Goal: Information Seeking & Learning: Learn about a topic

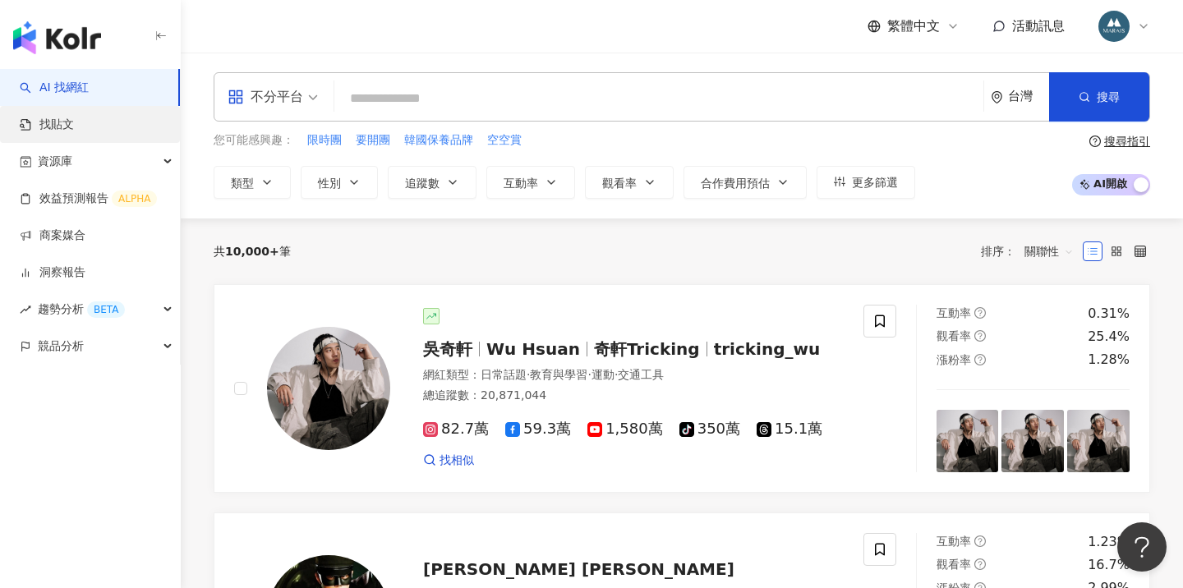
click at [74, 124] on link "找貼文" at bounding box center [47, 125] width 54 height 16
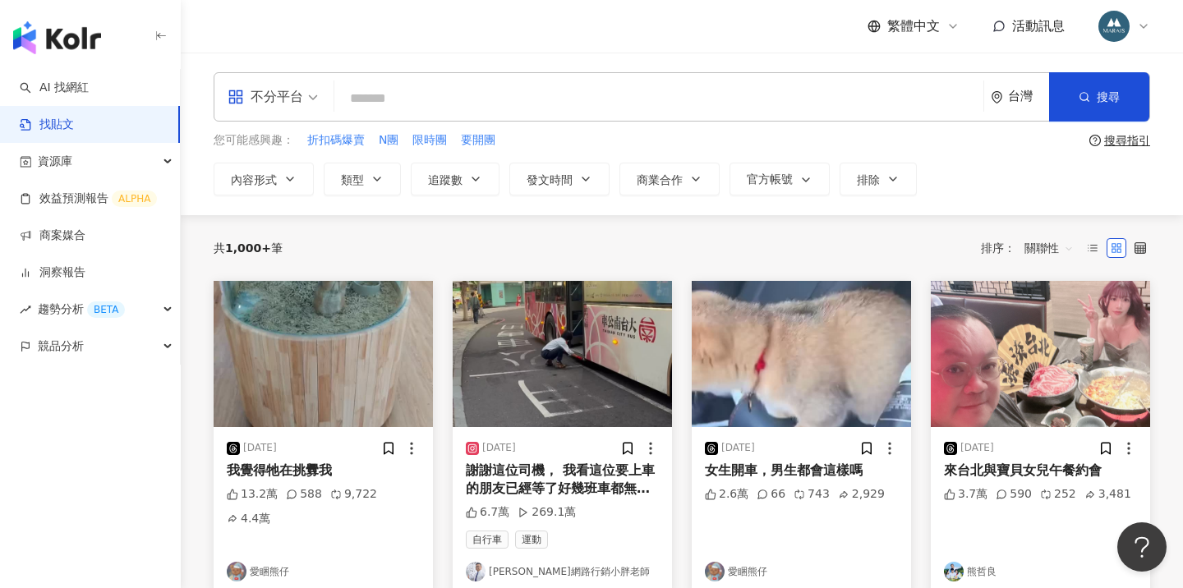
click at [393, 101] on input "search" at bounding box center [659, 98] width 636 height 35
type input "*"
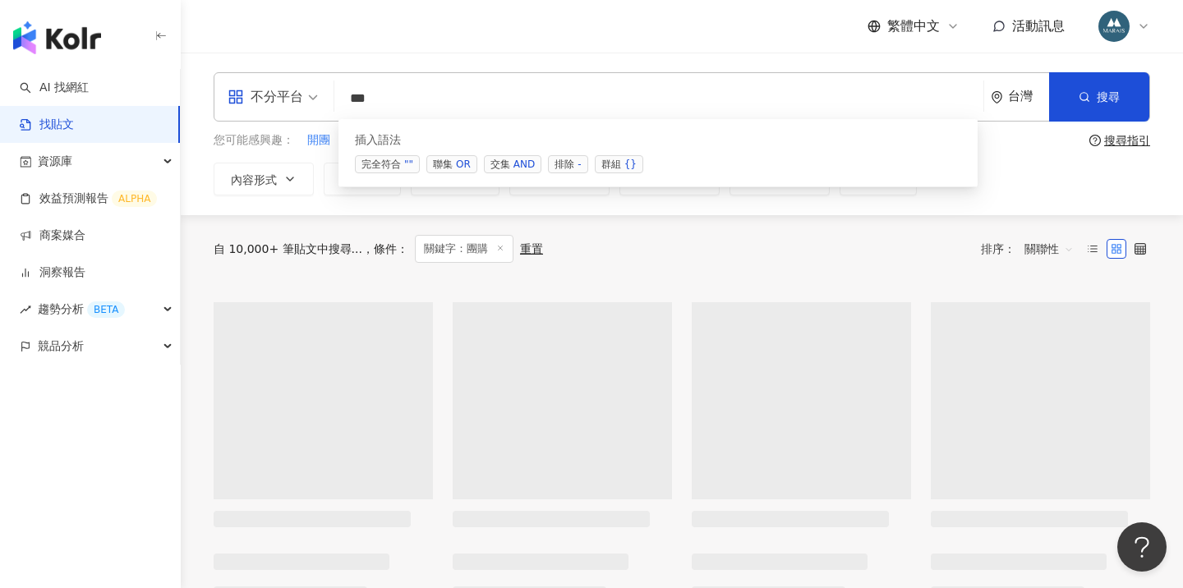
click at [463, 159] on div "OR" at bounding box center [463, 164] width 15 height 16
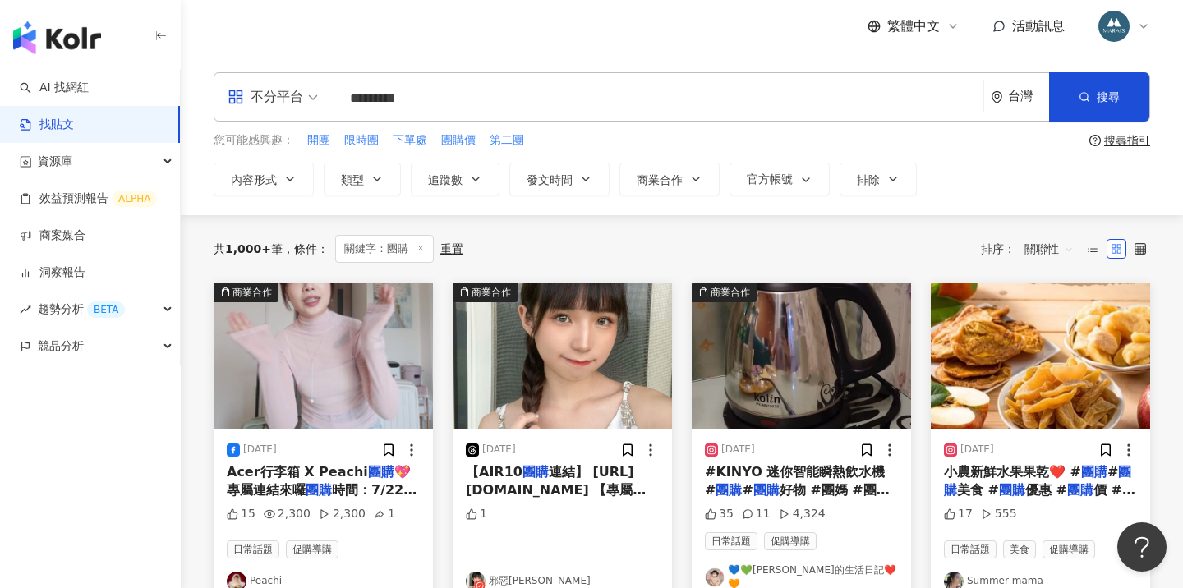
click at [462, 99] on input "*********" at bounding box center [659, 98] width 636 height 35
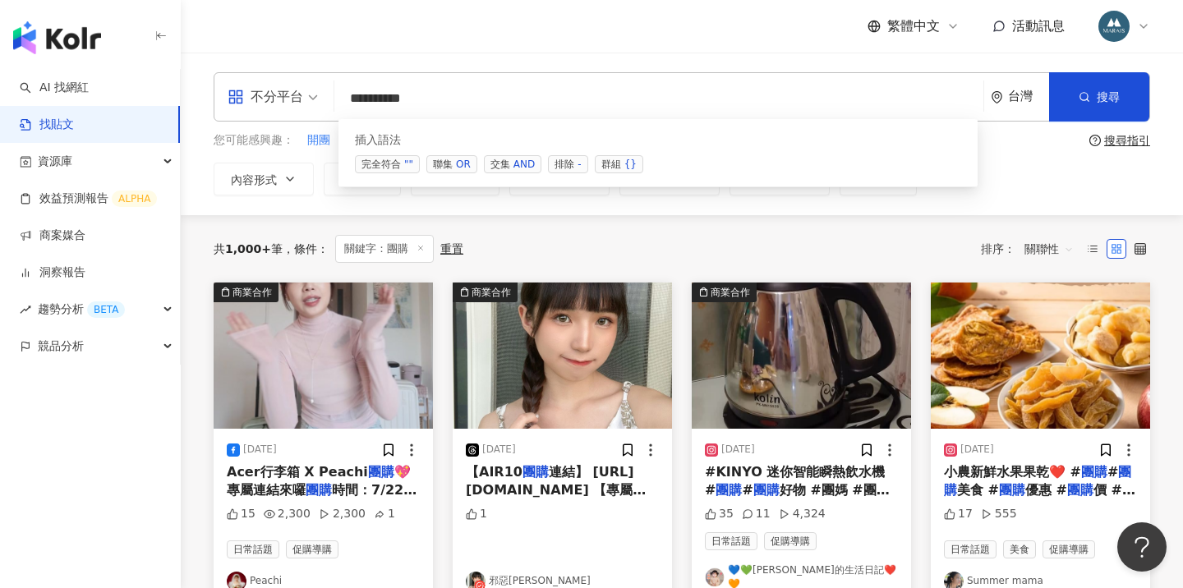
click at [462, 161] on div "OR" at bounding box center [463, 164] width 15 height 16
click at [553, 139] on div "插入語法" at bounding box center [658, 140] width 606 height 16
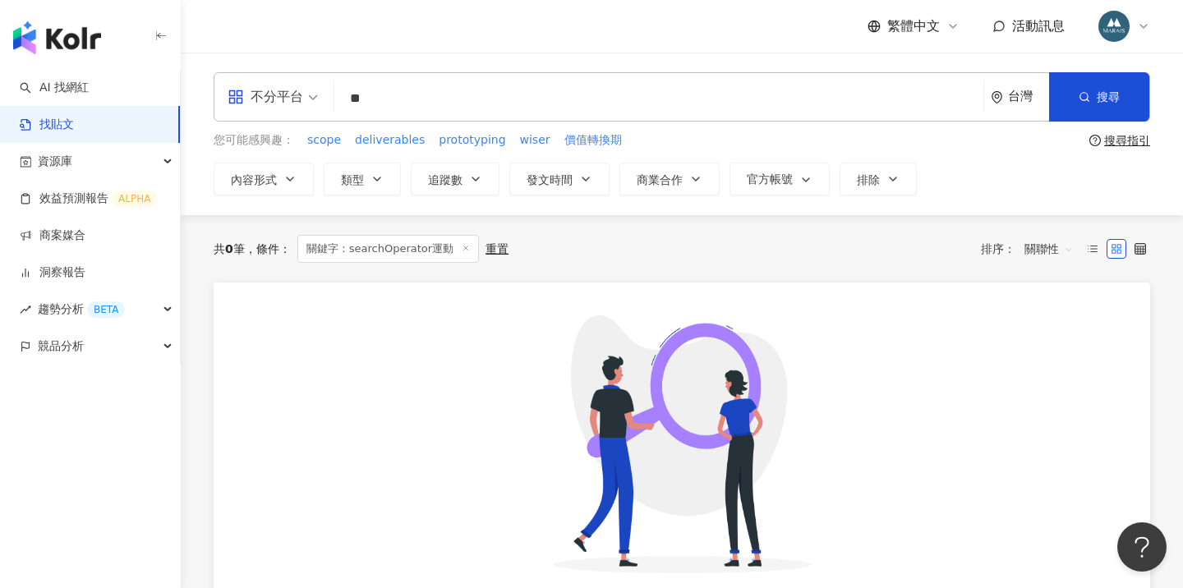
type input "*"
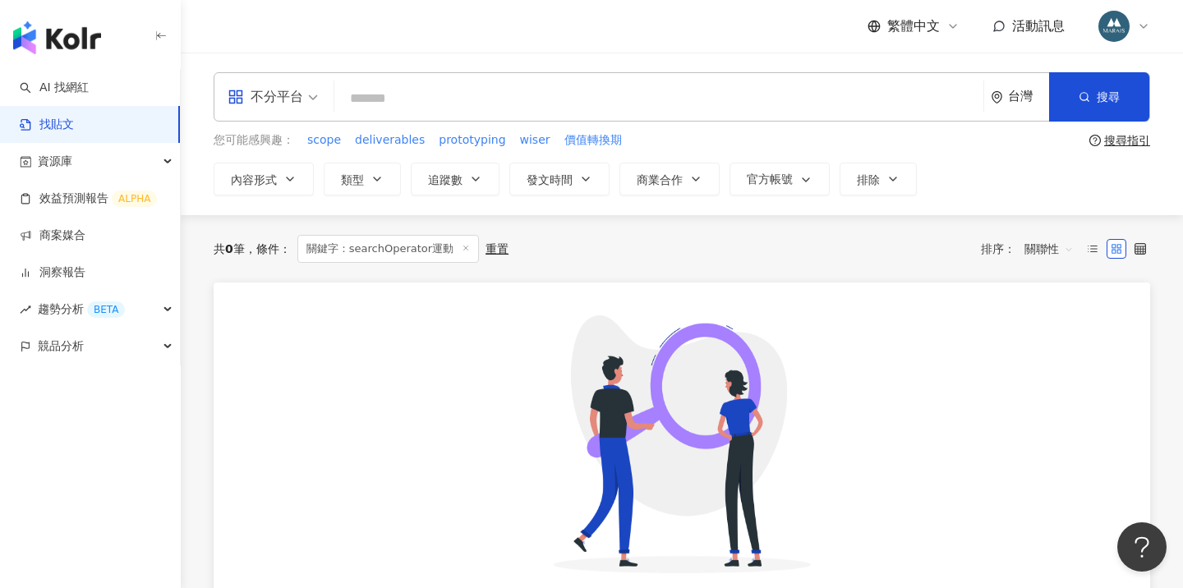
click at [462, 246] on icon at bounding box center [466, 248] width 8 height 8
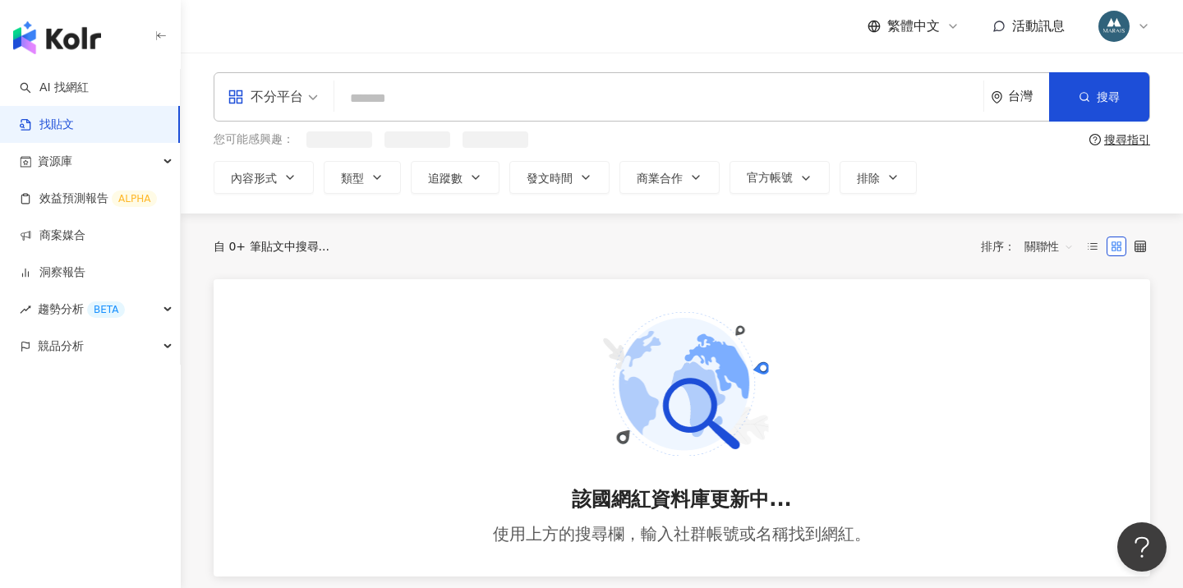
click at [395, 96] on input "search" at bounding box center [659, 98] width 636 height 35
type input "*"
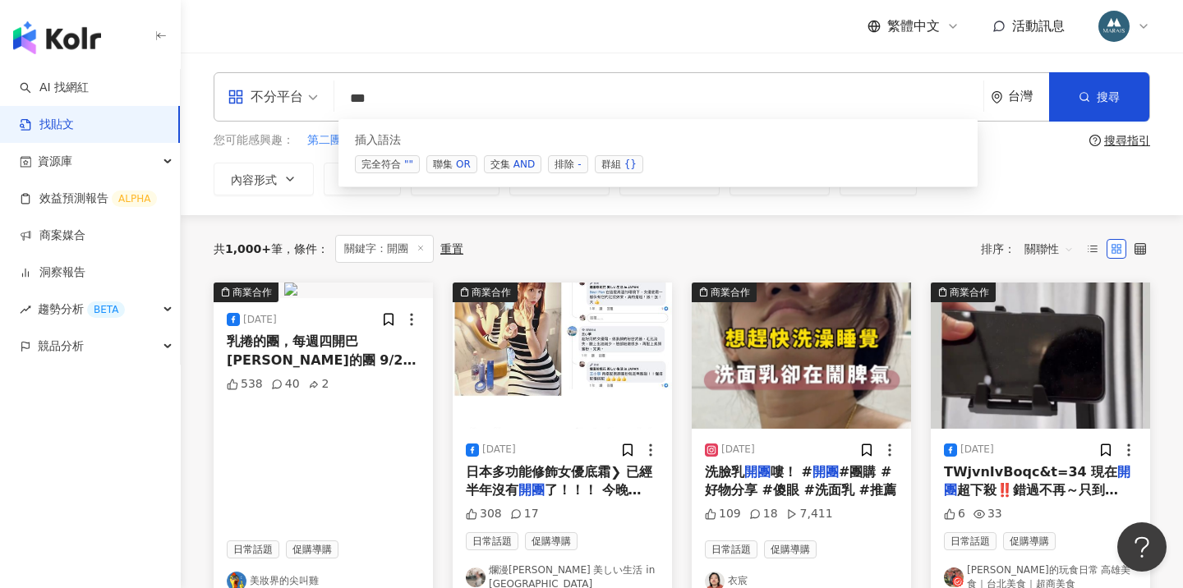
click at [452, 160] on span "聯集 OR" at bounding box center [452, 164] width 51 height 18
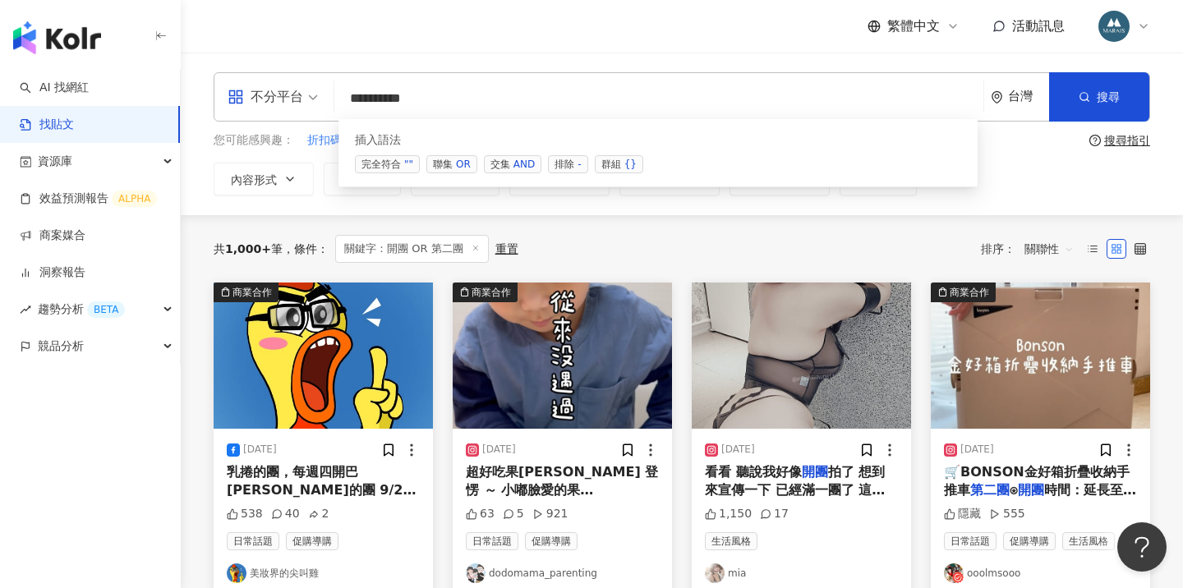
click at [463, 162] on div "OR" at bounding box center [463, 164] width 15 height 16
drag, startPoint x: 457, startPoint y: 99, endPoint x: 508, endPoint y: 97, distance: 51.0
click at [508, 97] on input "**********" at bounding box center [659, 98] width 636 height 35
click at [496, 99] on input "**********" at bounding box center [659, 98] width 636 height 35
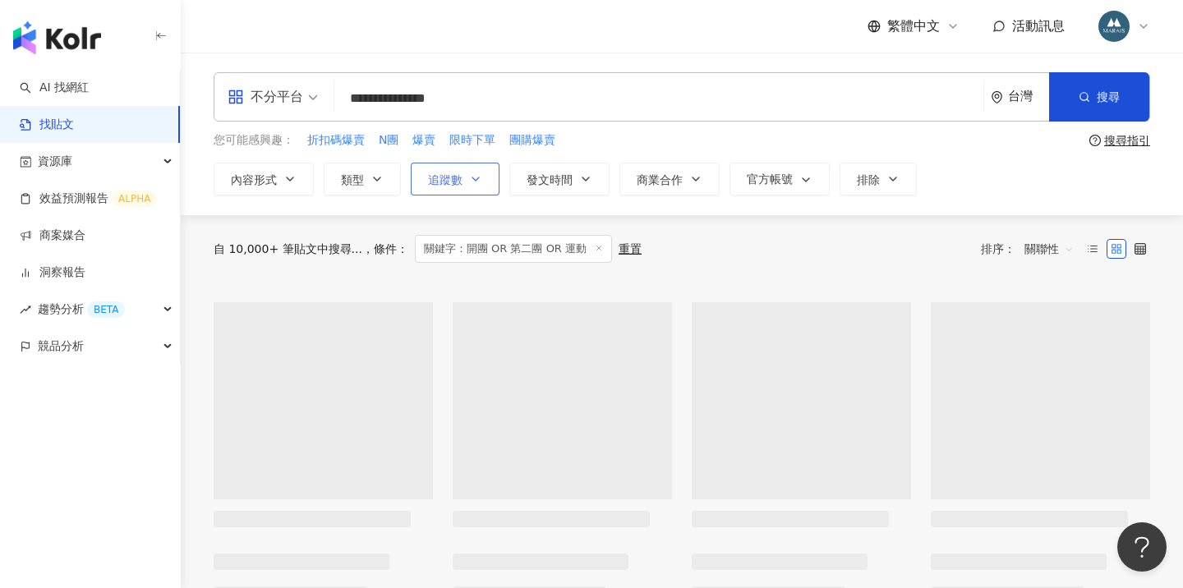
type input "**********"
click at [451, 178] on span "追蹤數" at bounding box center [445, 179] width 35 height 13
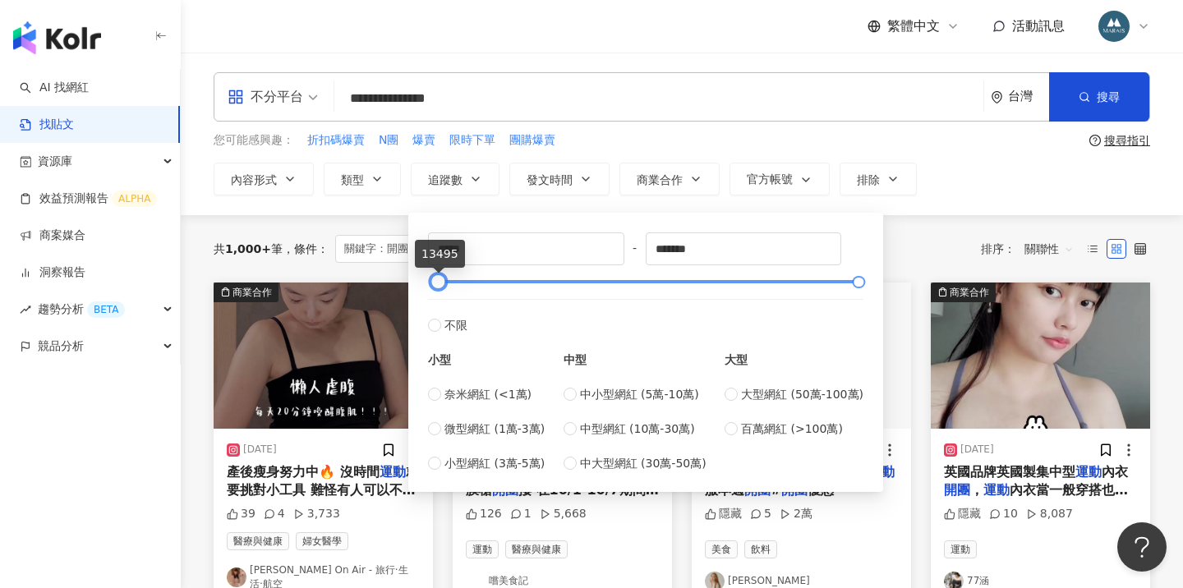
type input "*****"
click at [441, 284] on div at bounding box center [438, 282] width 9 height 9
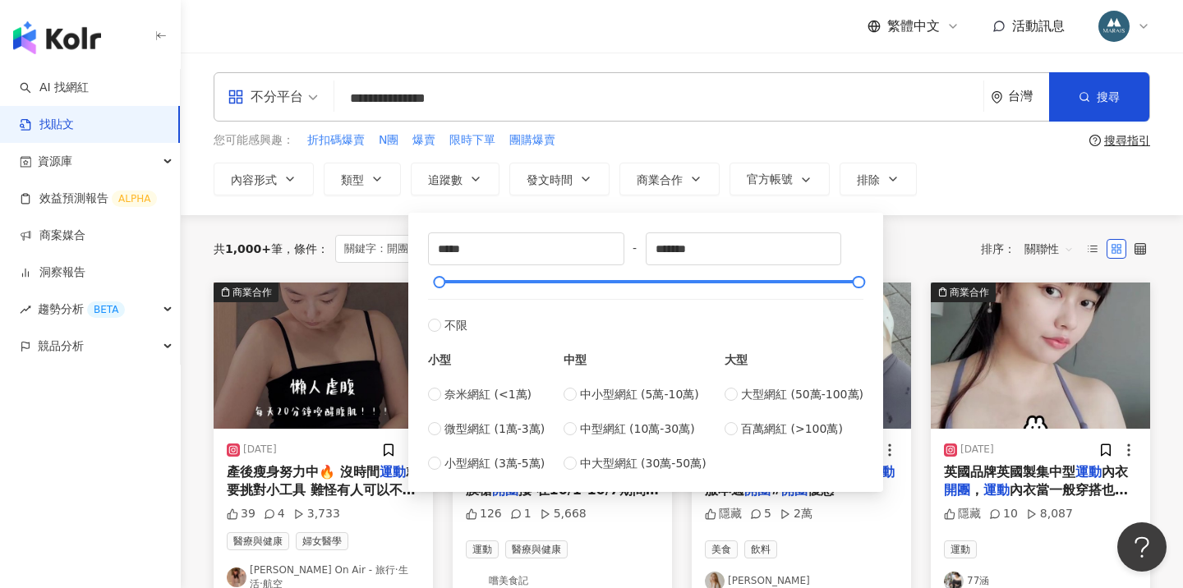
click at [937, 227] on div "共 1,000+ 筆 條件 ： 關鍵字：開團 OR 第二團 OR 運動 重置 排序： 關聯性" at bounding box center [682, 248] width 937 height 67
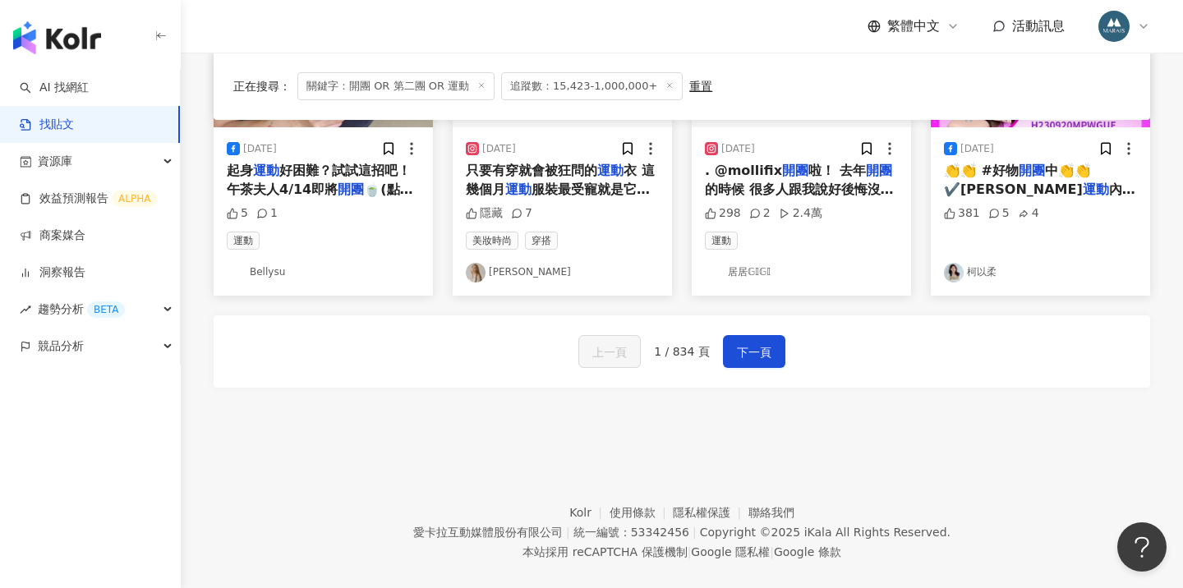
scroll to position [967, 0]
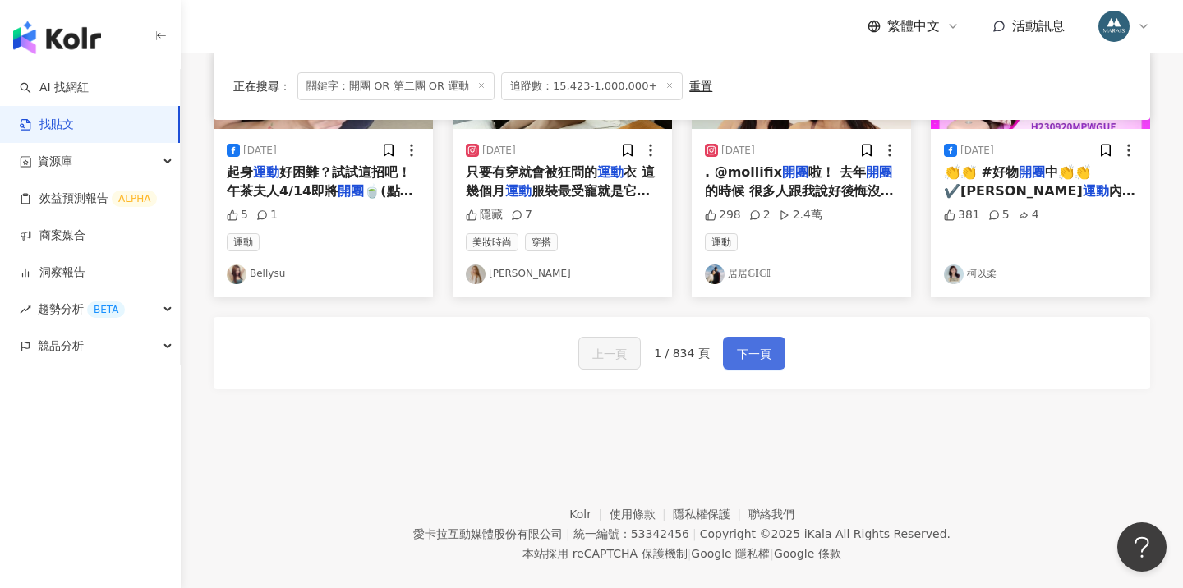
click at [751, 345] on span "下一頁" at bounding box center [754, 354] width 35 height 20
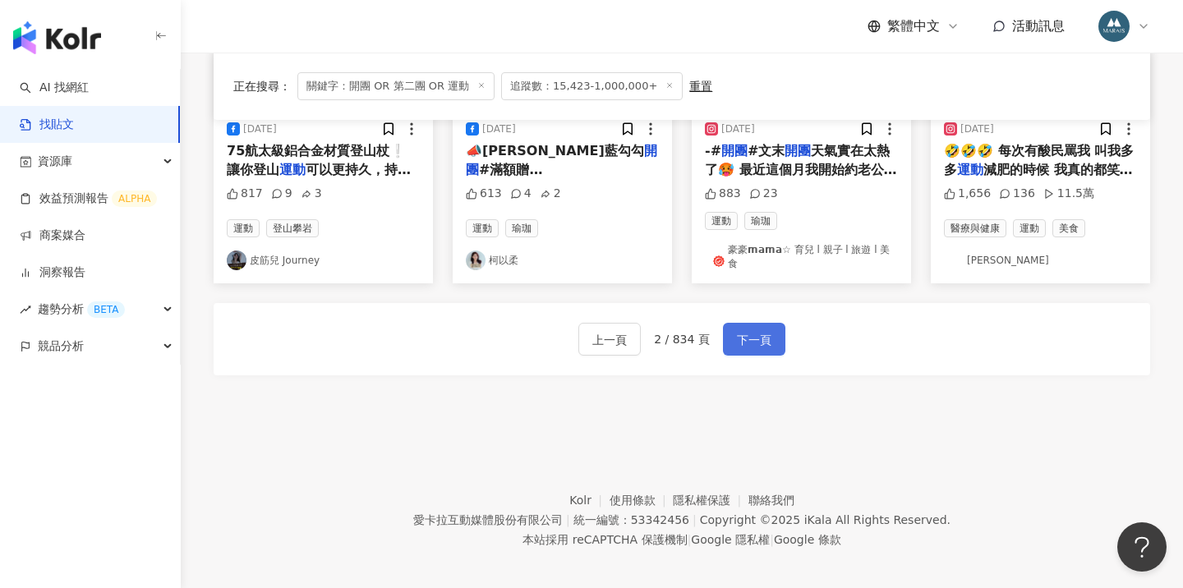
scroll to position [988, 0]
click at [753, 333] on span "下一頁" at bounding box center [754, 341] width 35 height 20
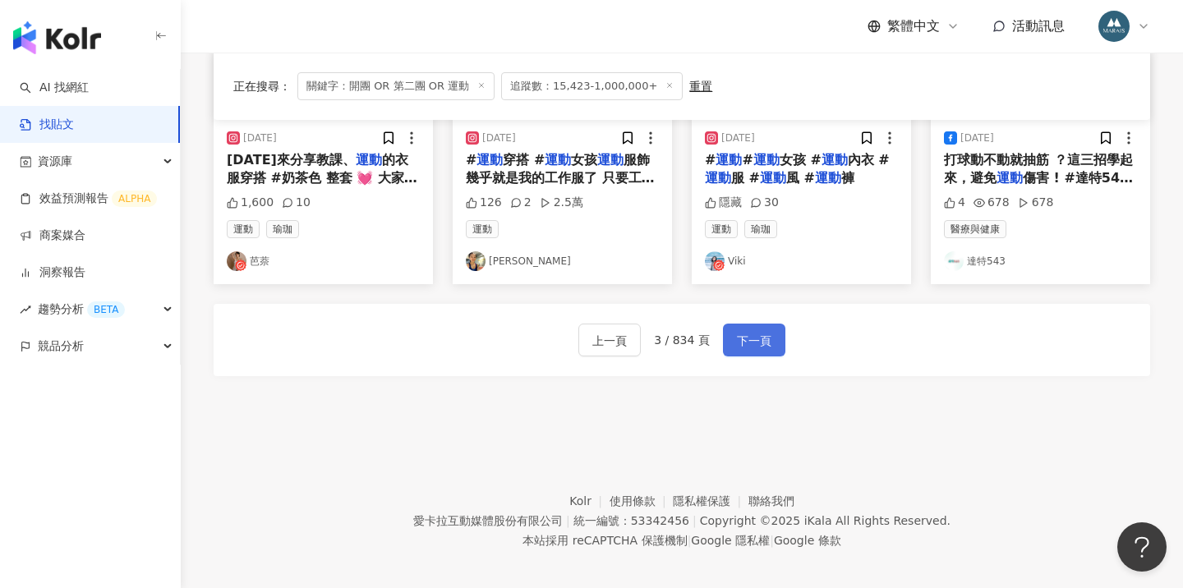
click at [760, 334] on span "下一頁" at bounding box center [754, 341] width 35 height 20
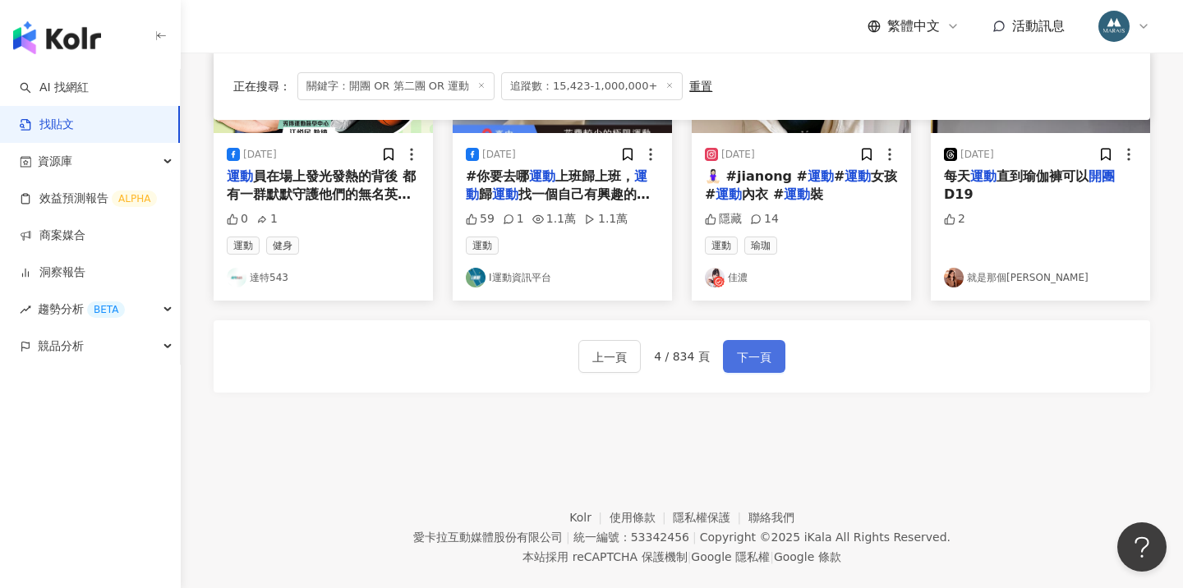
click at [766, 348] on span "下一頁" at bounding box center [754, 358] width 35 height 20
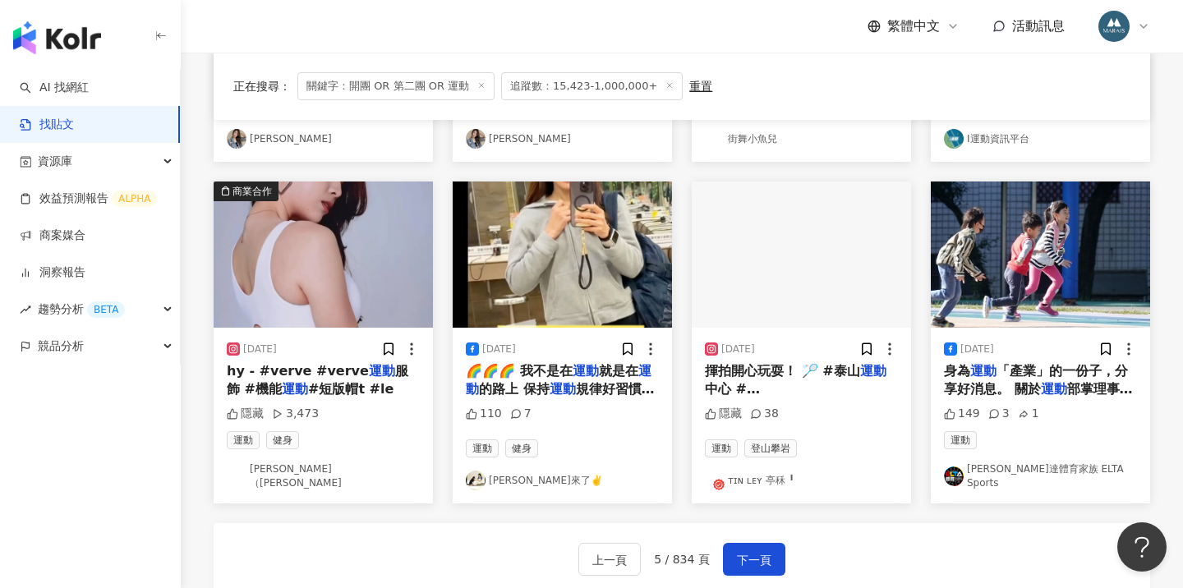
scroll to position [805, 0]
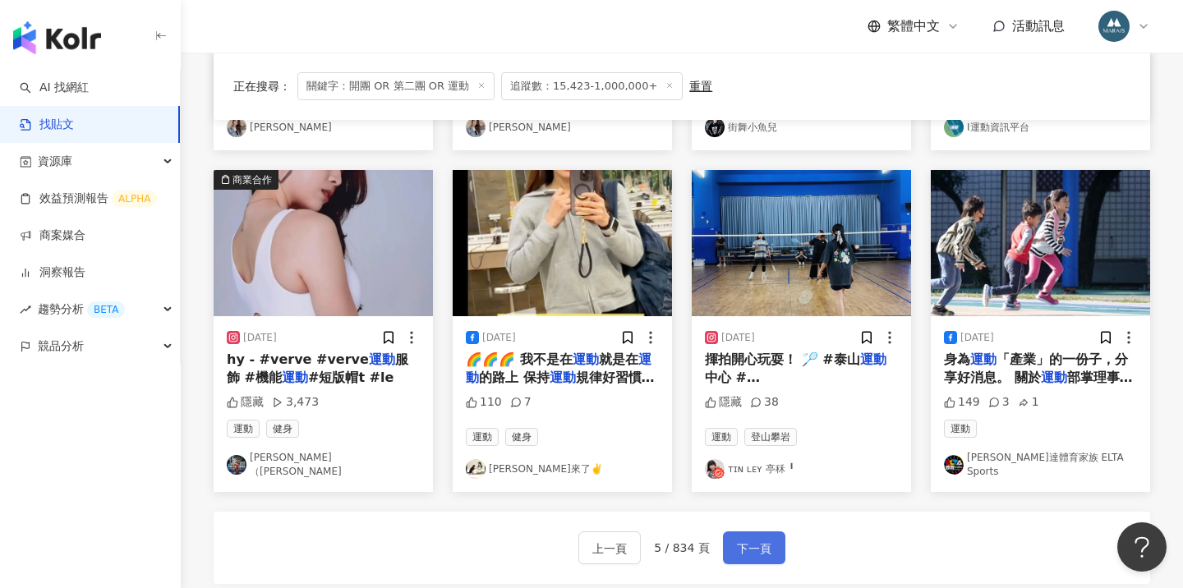
click at [756, 539] on span "下一頁" at bounding box center [754, 549] width 35 height 20
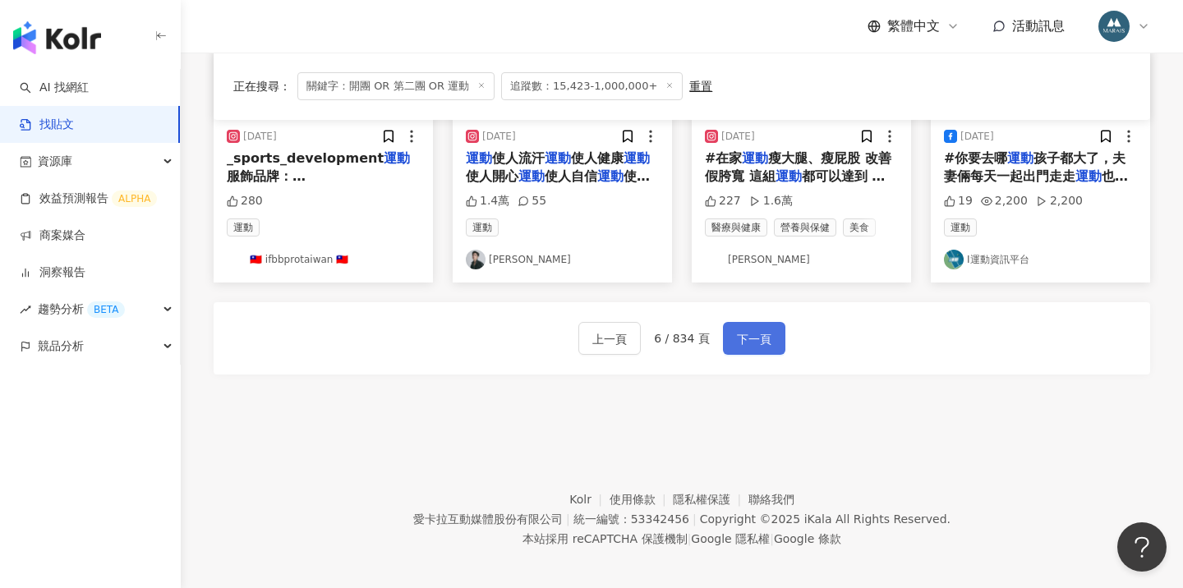
scroll to position [988, 0]
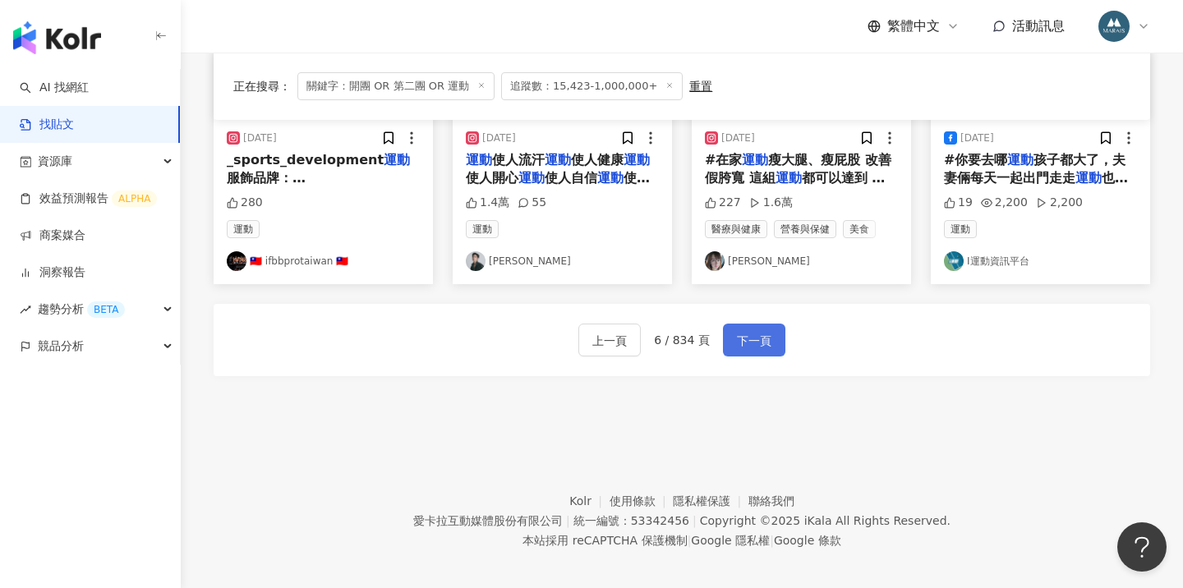
click at [749, 331] on span "下一頁" at bounding box center [754, 341] width 35 height 20
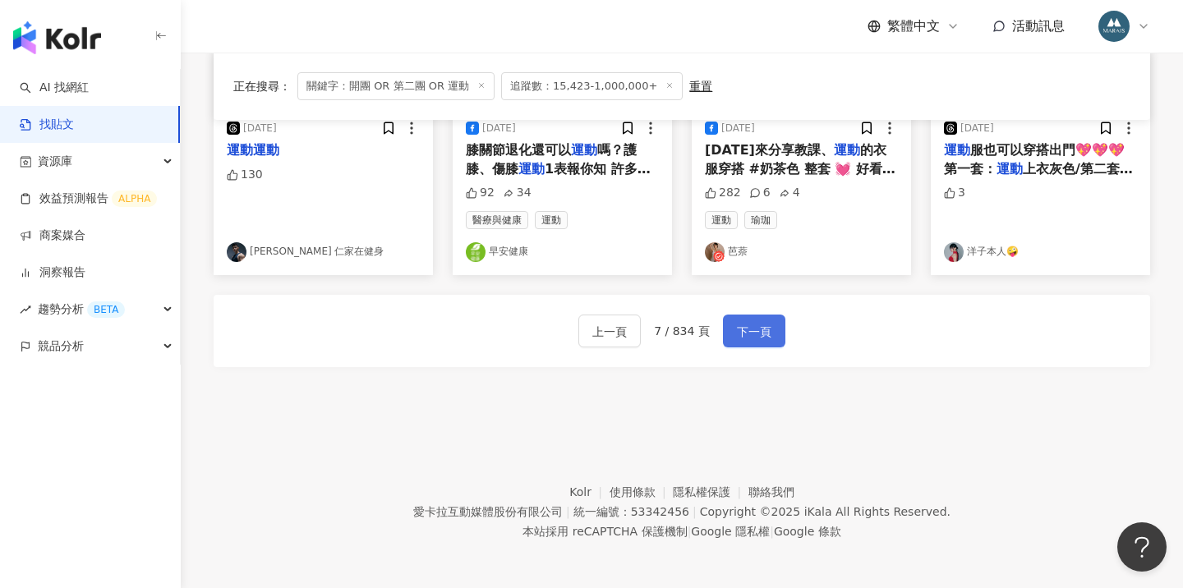
click at [751, 315] on button "下一頁" at bounding box center [754, 331] width 62 height 33
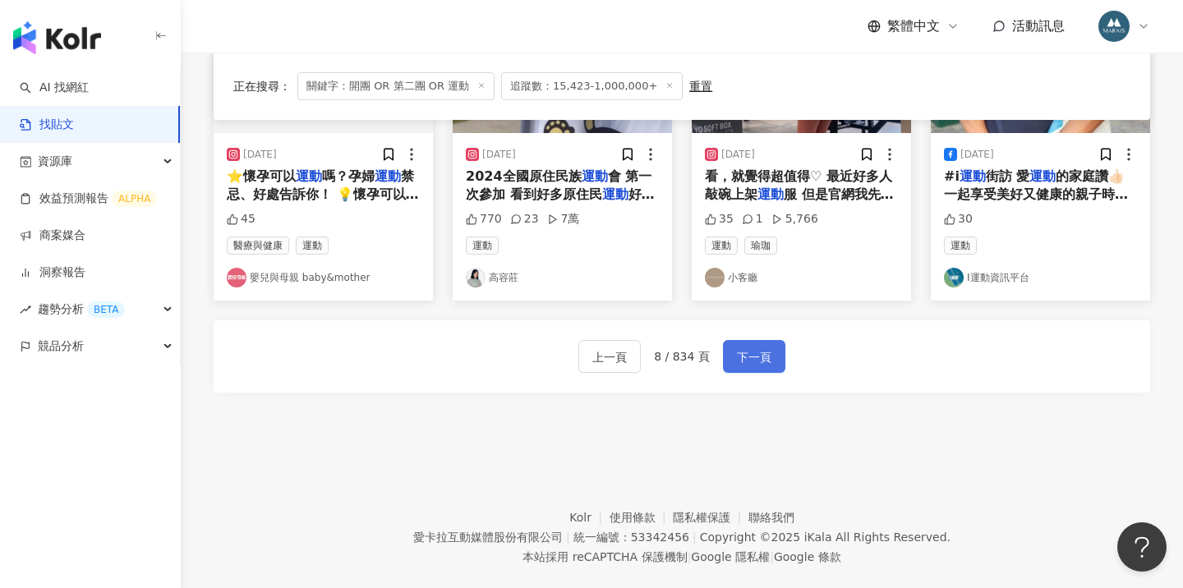
click at [740, 348] on span "下一頁" at bounding box center [754, 358] width 35 height 20
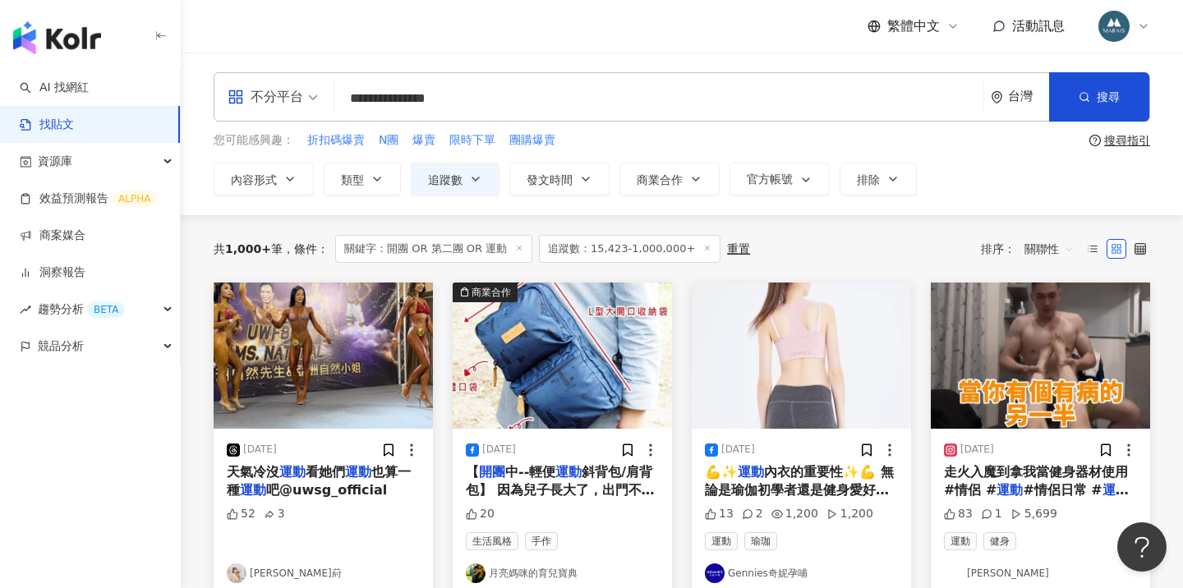
scroll to position [0, 0]
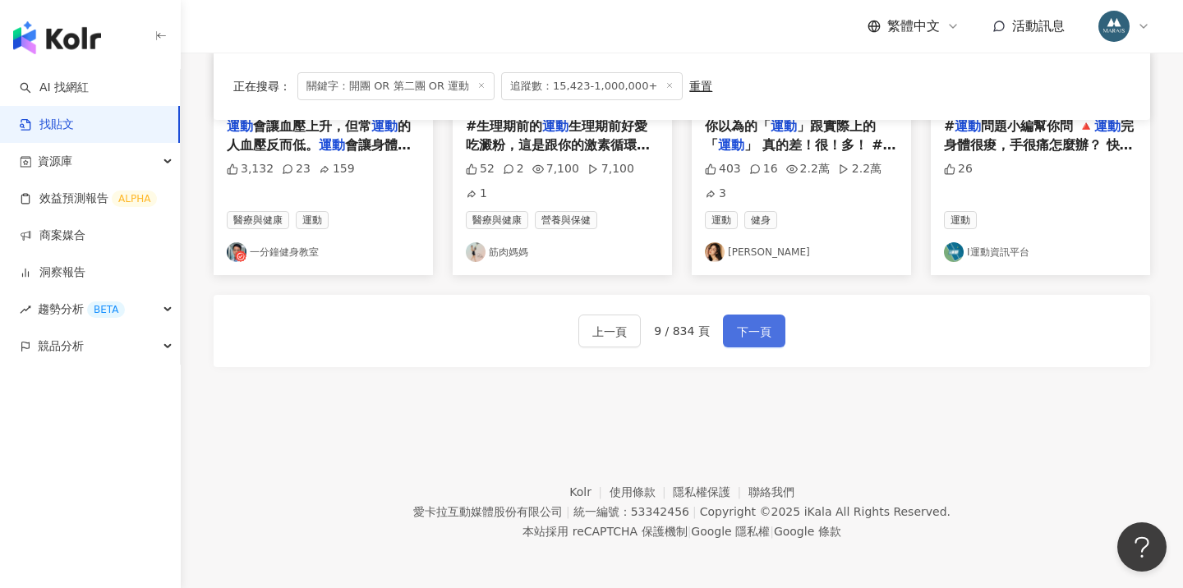
click at [748, 322] on span "下一頁" at bounding box center [754, 332] width 35 height 20
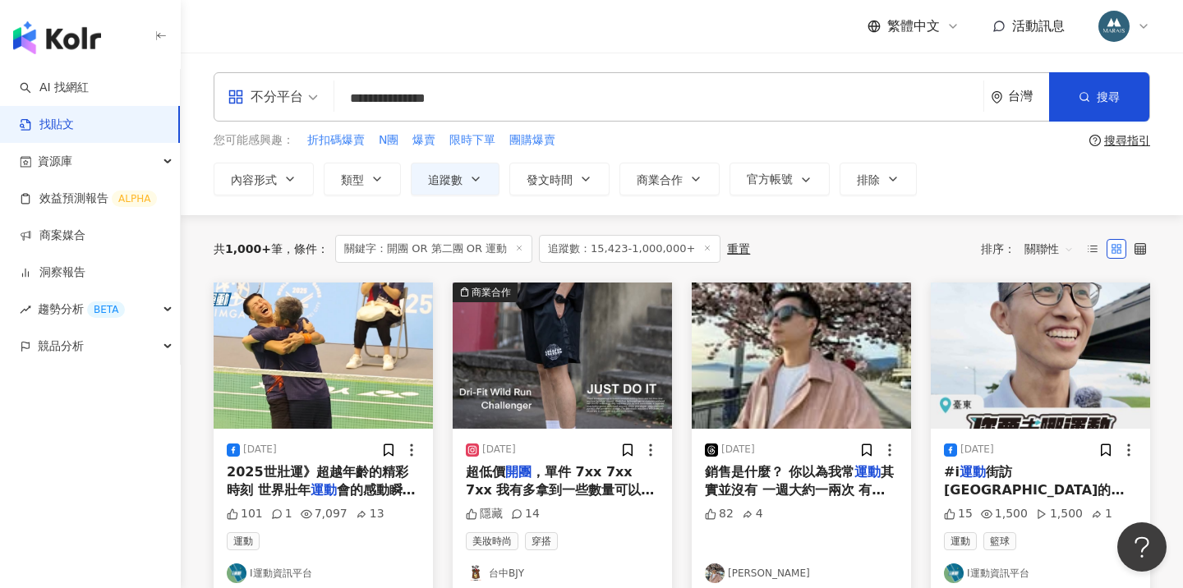
drag, startPoint x: 513, startPoint y: 101, endPoint x: 245, endPoint y: 105, distance: 267.9
click at [245, 105] on div "**********" at bounding box center [682, 96] width 937 height 49
type input "*"
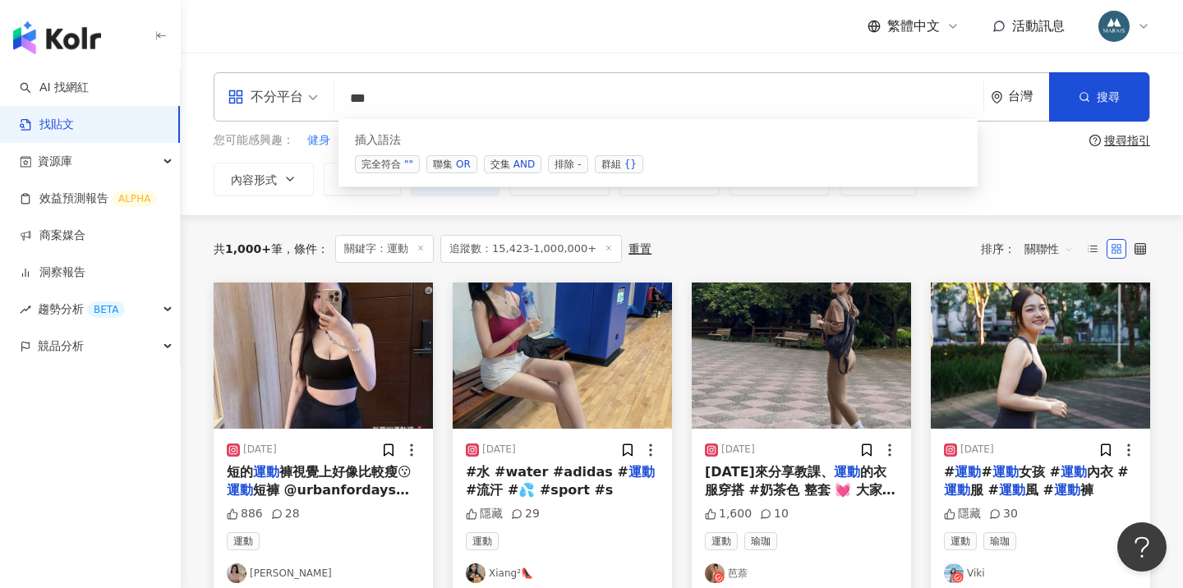
click at [450, 158] on span "聯集 OR" at bounding box center [452, 164] width 51 height 18
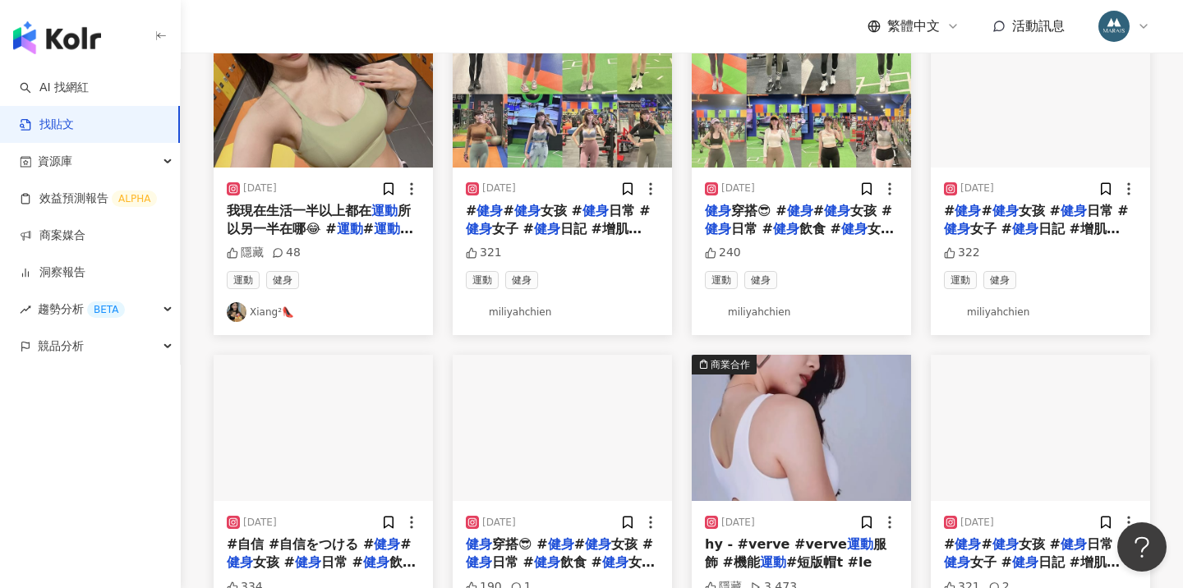
scroll to position [21, 0]
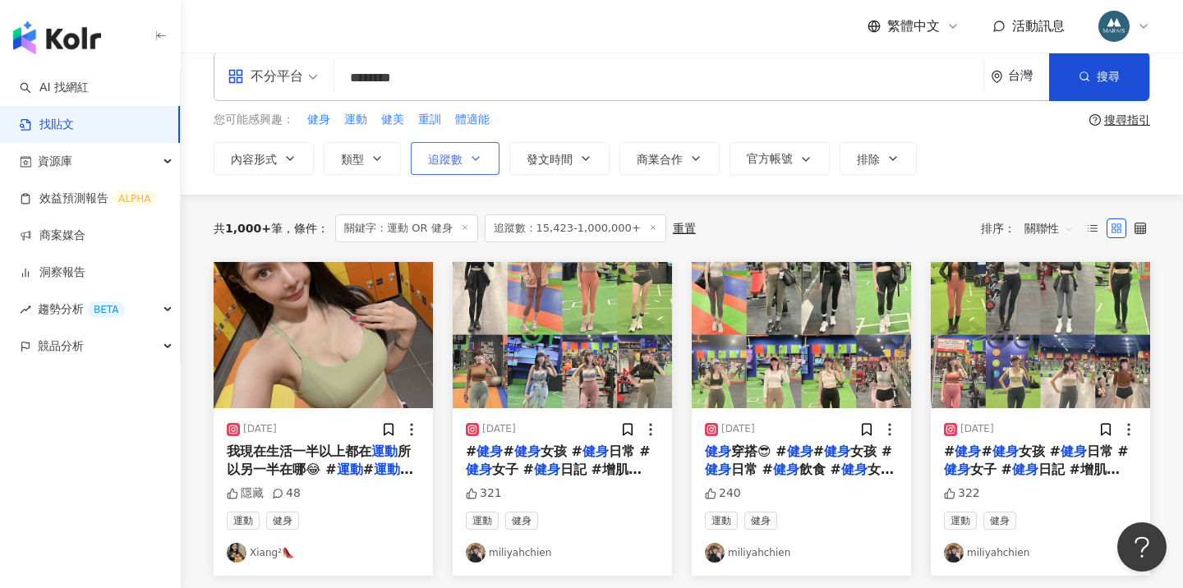
type input "********"
click at [472, 168] on button "追蹤數" at bounding box center [455, 158] width 89 height 33
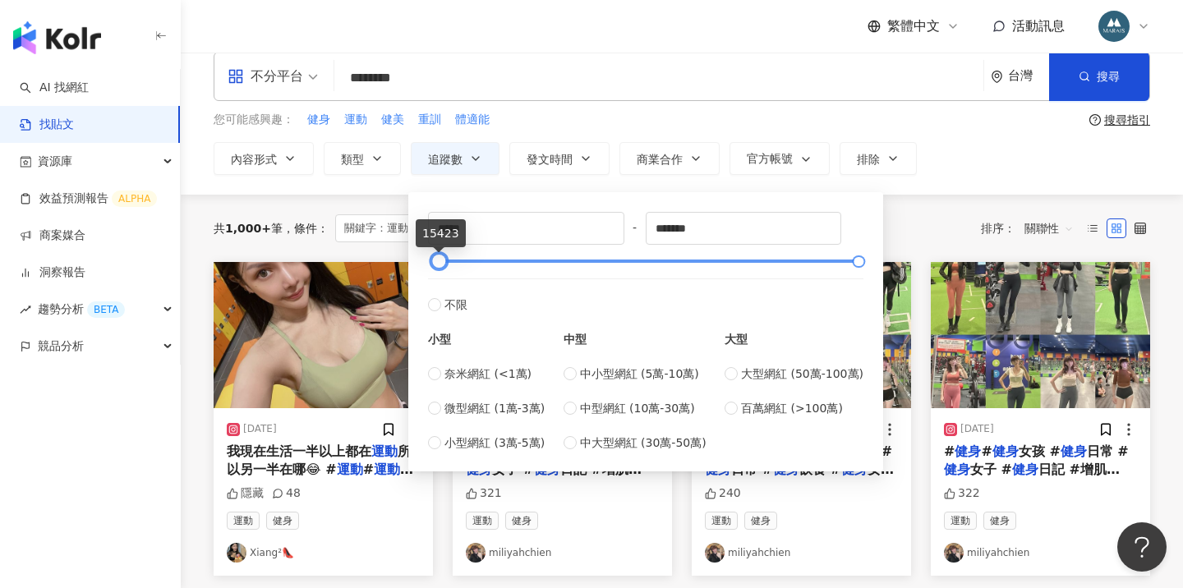
click at [444, 260] on div at bounding box center [439, 261] width 9 height 9
type input "*****"
click at [451, 262] on div at bounding box center [446, 261] width 9 height 9
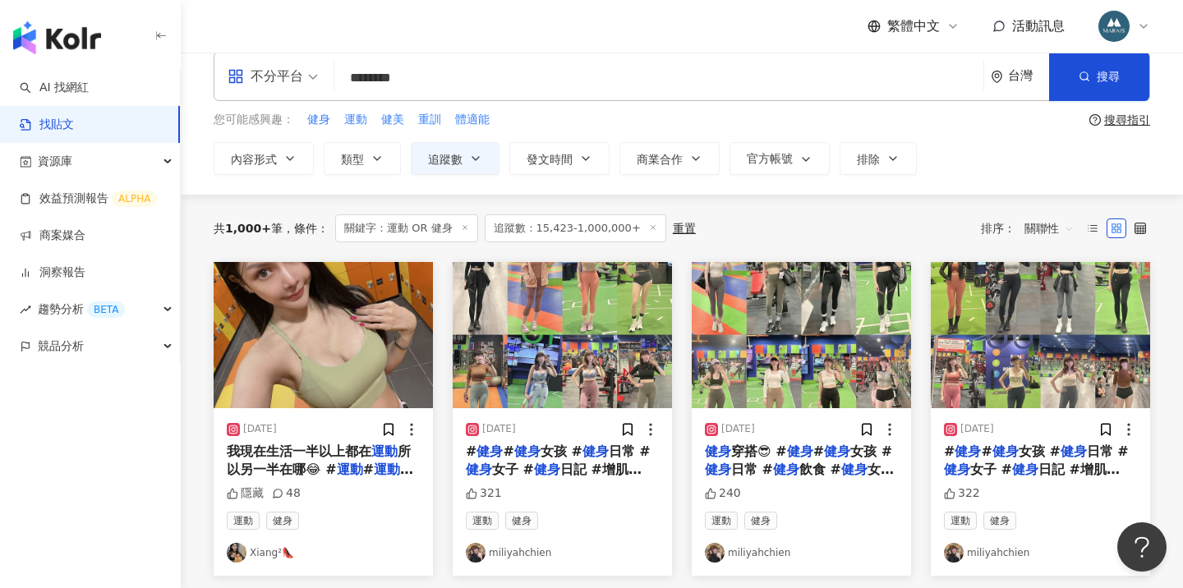
click at [911, 215] on div "共 1,000+ 筆 條件 ： 關鍵字：運動 OR 健身 追蹤數：15,423-1,000,000+ 重置 排序： 關聯性" at bounding box center [682, 228] width 937 height 28
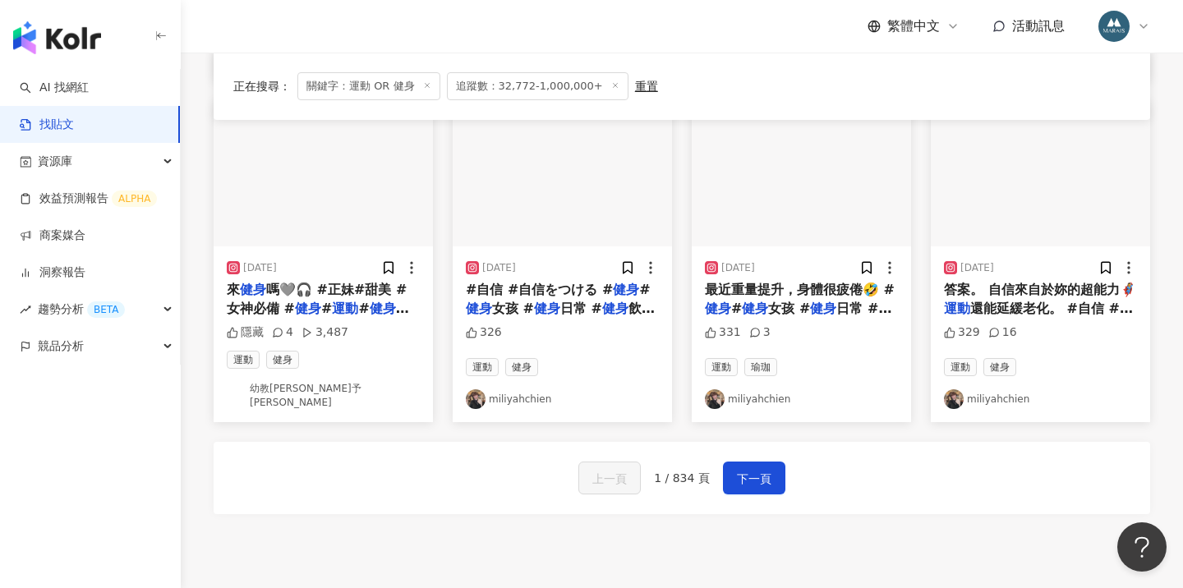
scroll to position [855, 0]
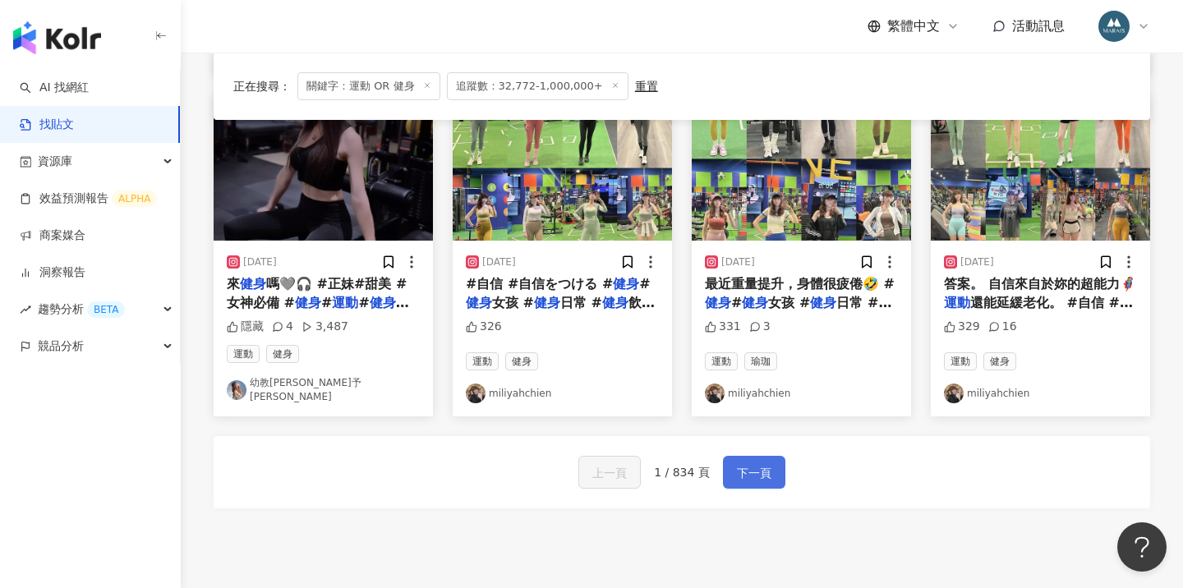
click at [752, 471] on span "下一頁" at bounding box center [754, 473] width 35 height 20
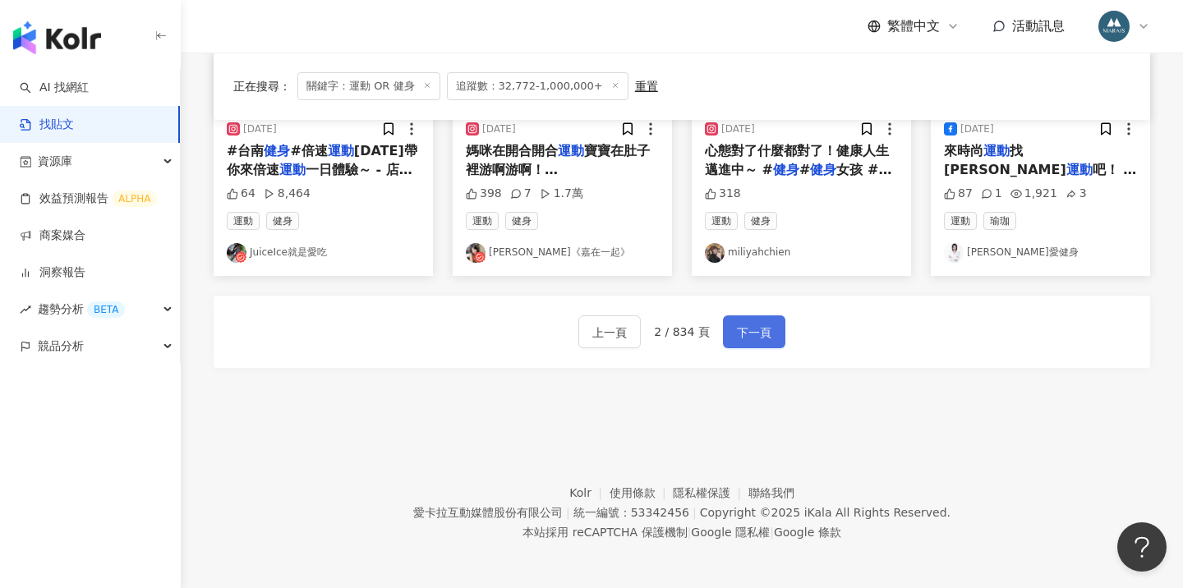
scroll to position [988, 0]
click at [737, 325] on span "下一頁" at bounding box center [754, 334] width 35 height 20
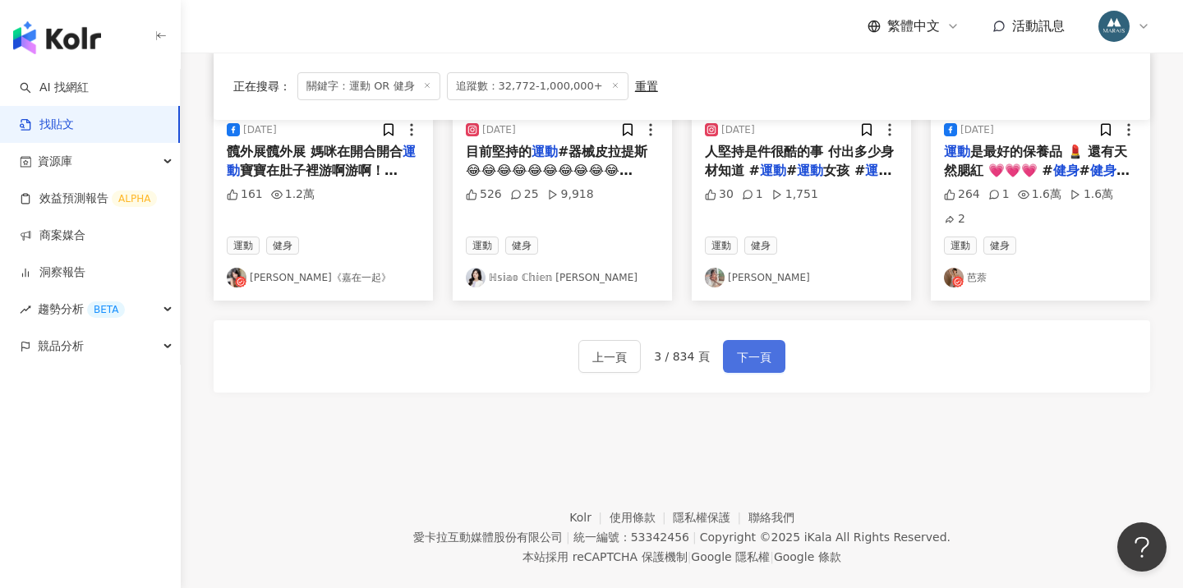
click at [759, 340] on button "下一頁" at bounding box center [754, 356] width 62 height 33
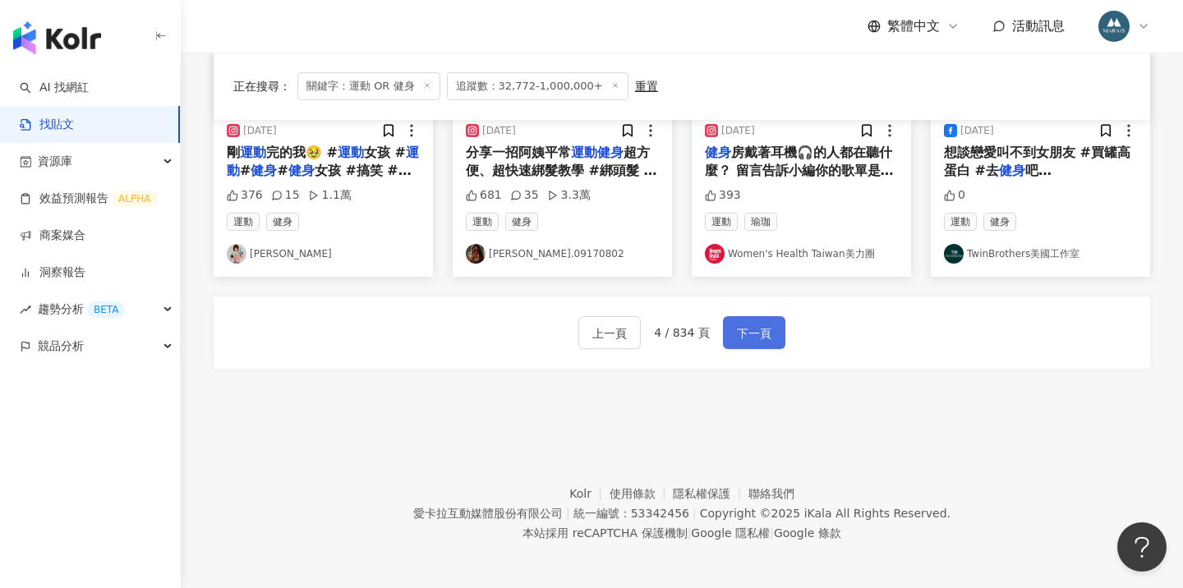
scroll to position [994, 0]
click at [748, 331] on span "下一頁" at bounding box center [754, 335] width 35 height 20
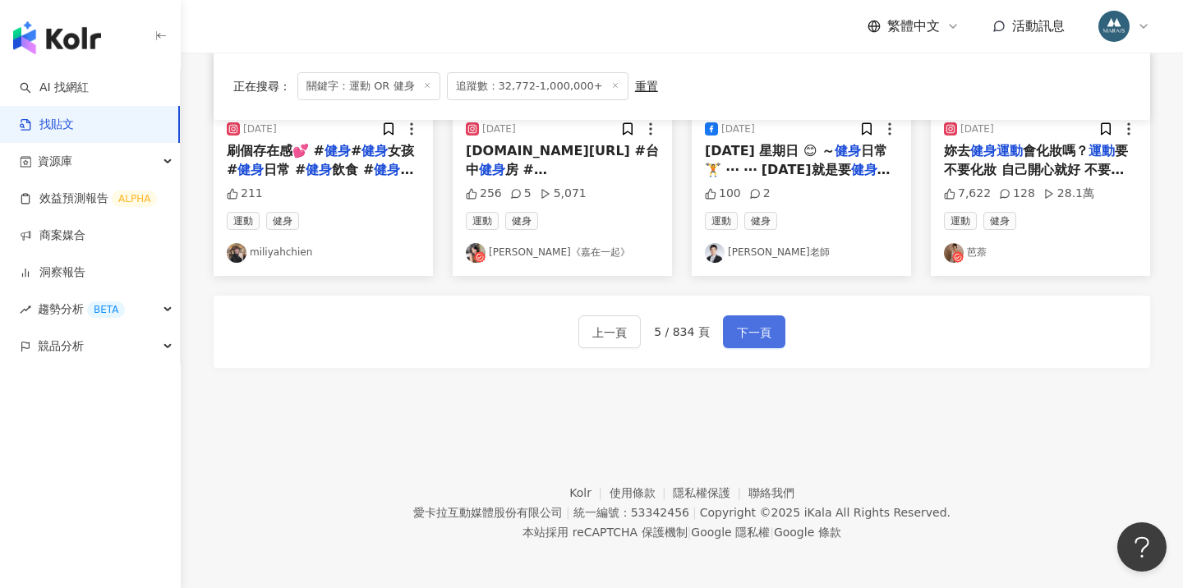
scroll to position [988, 0]
click at [748, 333] on span "下一頁" at bounding box center [754, 334] width 35 height 20
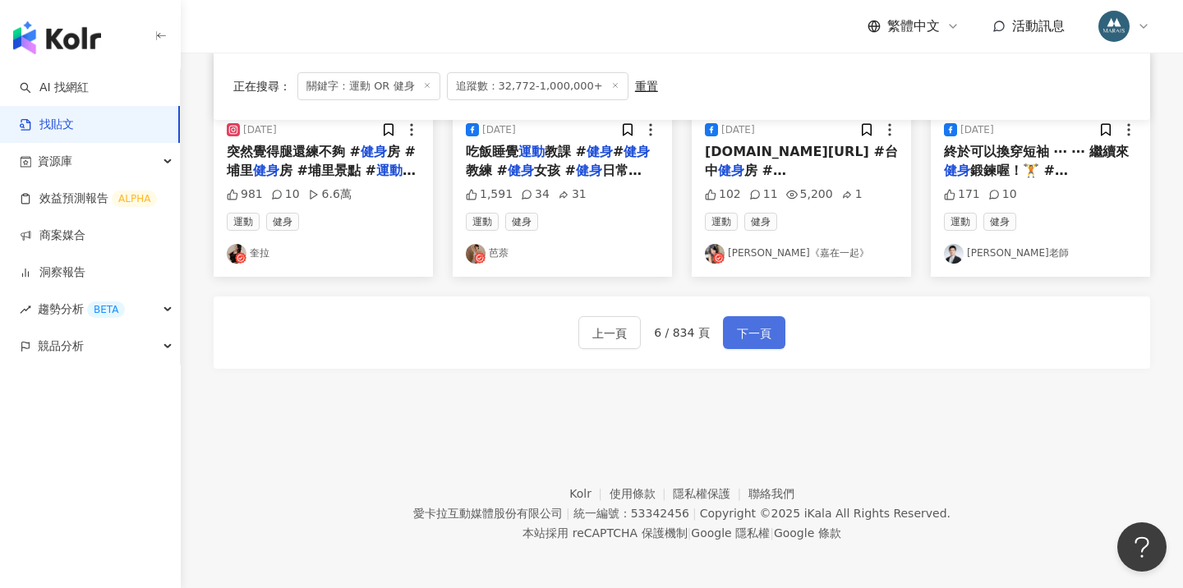
click at [754, 324] on span "下一頁" at bounding box center [754, 334] width 35 height 20
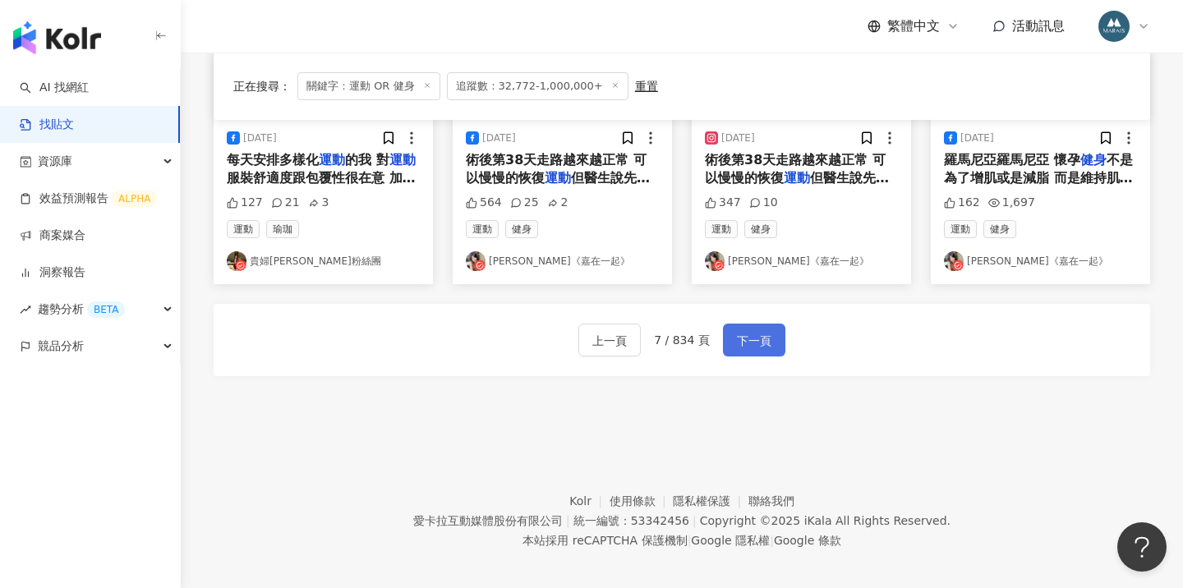
click at [734, 333] on button "下一頁" at bounding box center [754, 340] width 62 height 33
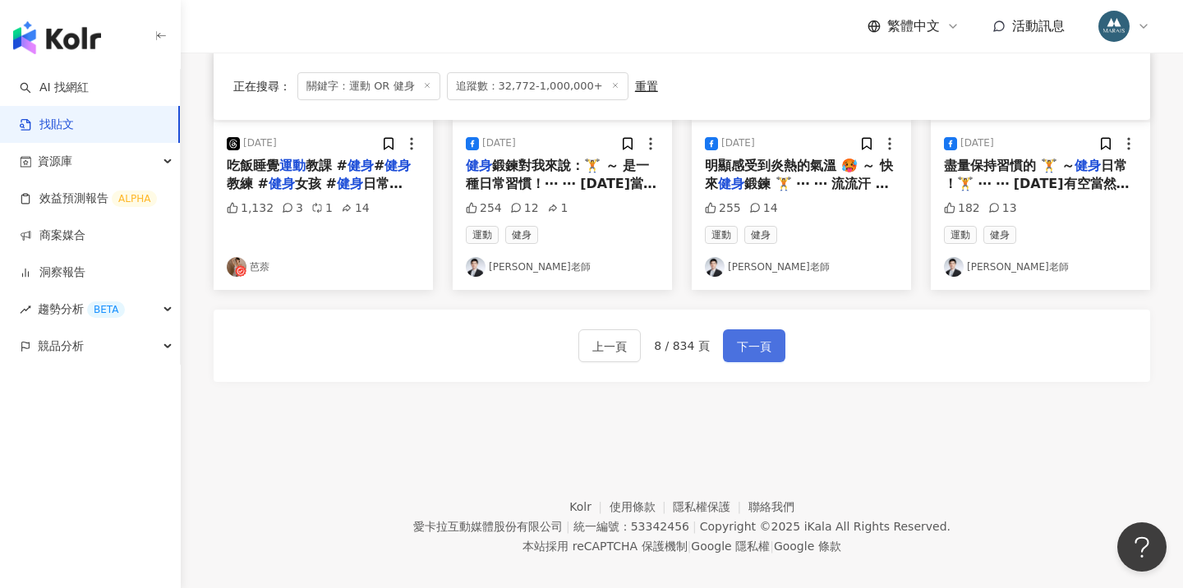
scroll to position [994, 0]
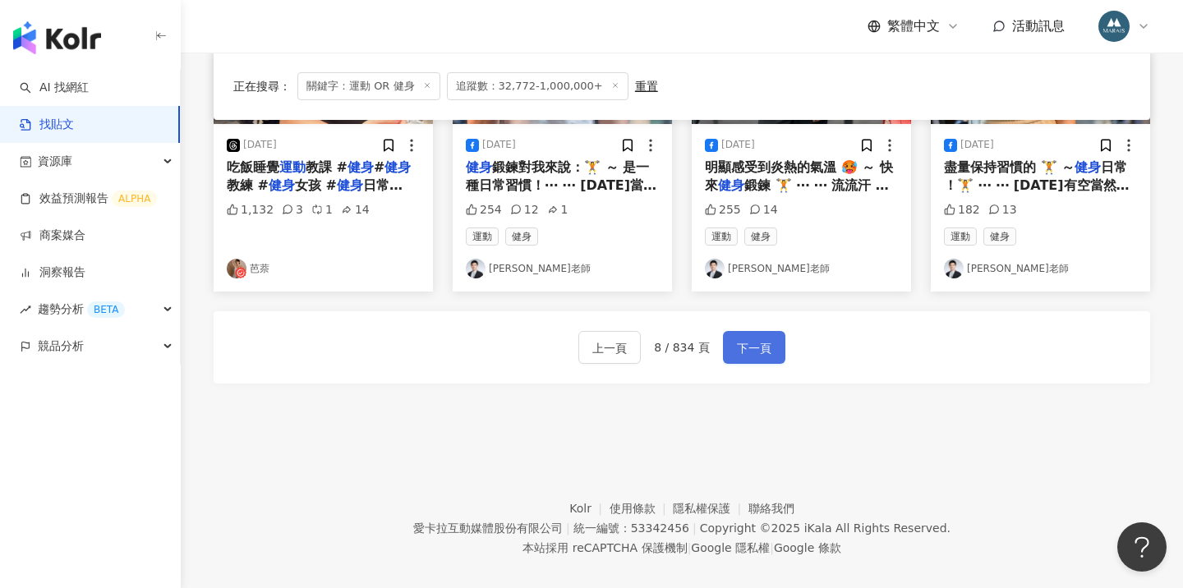
click at [754, 331] on button "下一頁" at bounding box center [754, 347] width 62 height 33
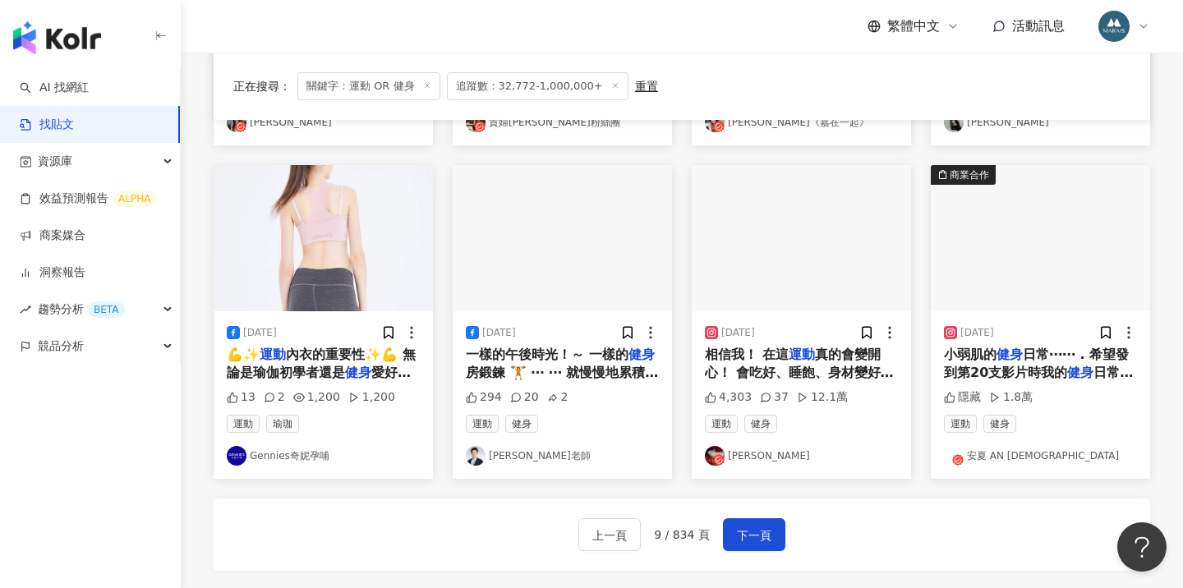
scroll to position [833, 0]
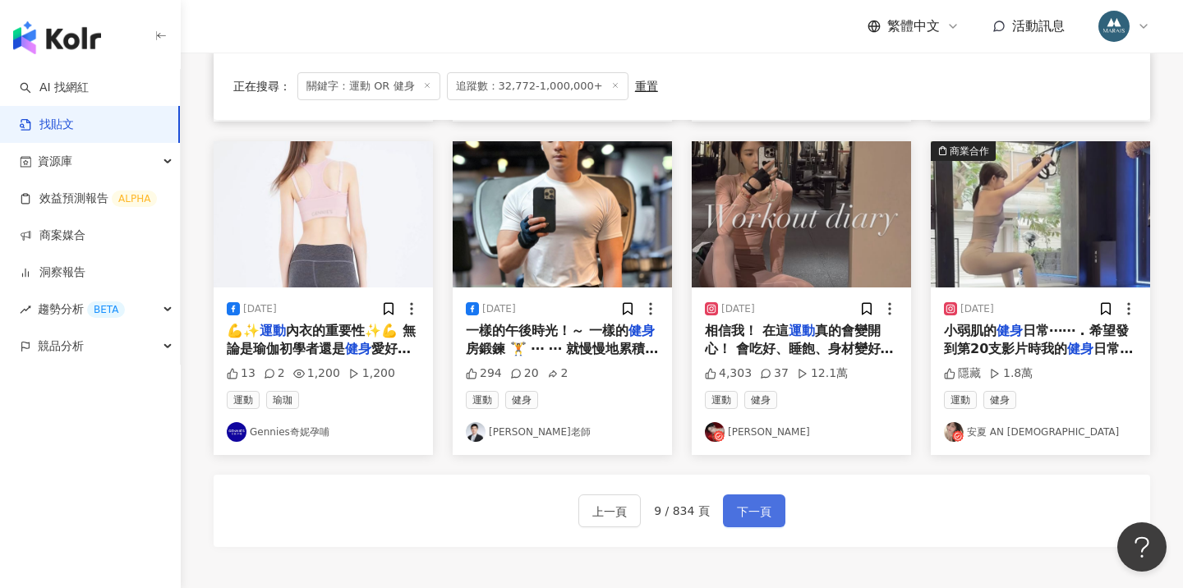
click at [748, 502] on span "下一頁" at bounding box center [754, 512] width 35 height 20
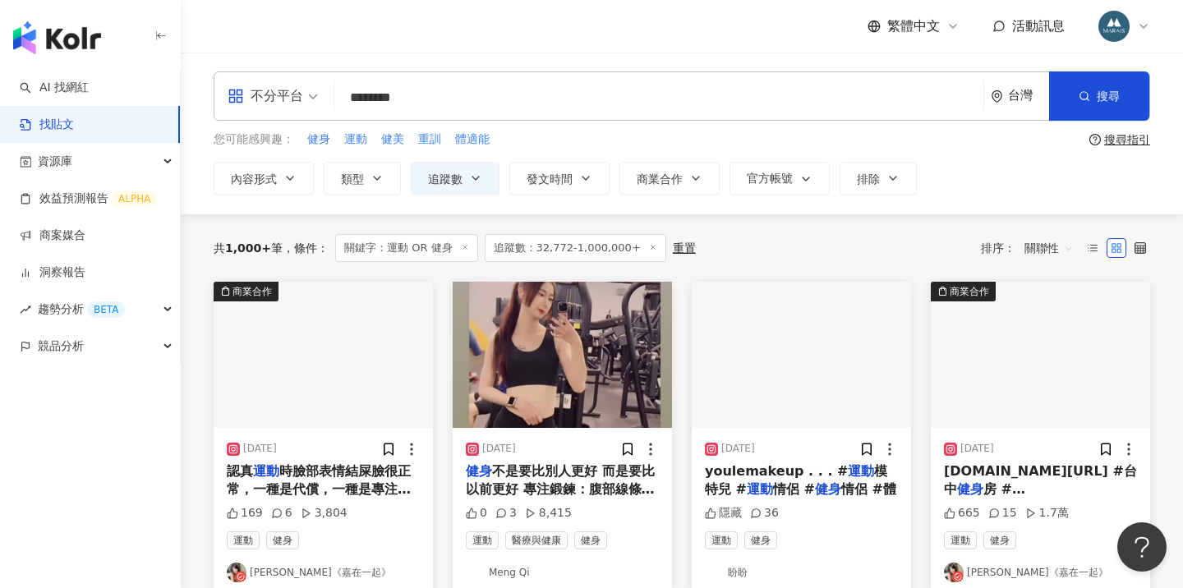
scroll to position [0, 0]
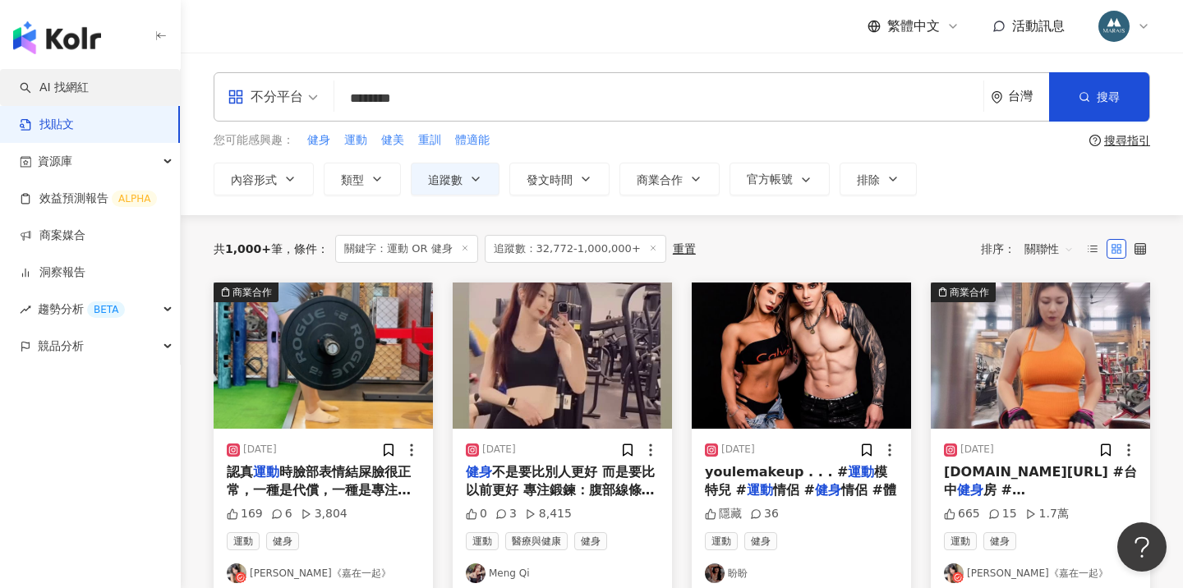
click at [89, 93] on link "AI 找網紅" at bounding box center [54, 88] width 69 height 16
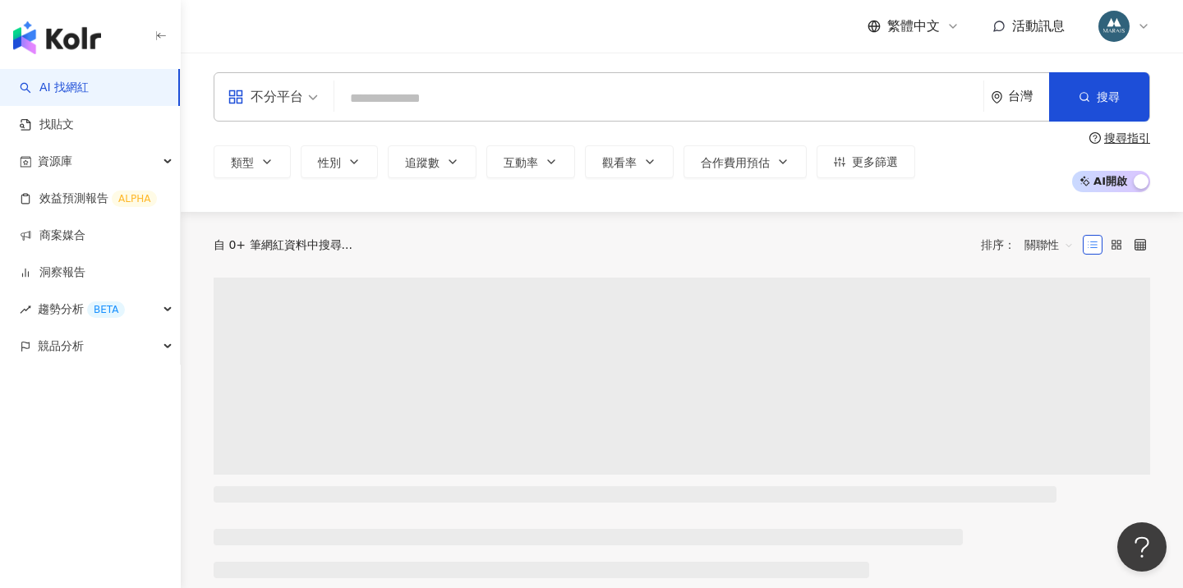
click at [458, 96] on input "search" at bounding box center [659, 98] width 636 height 31
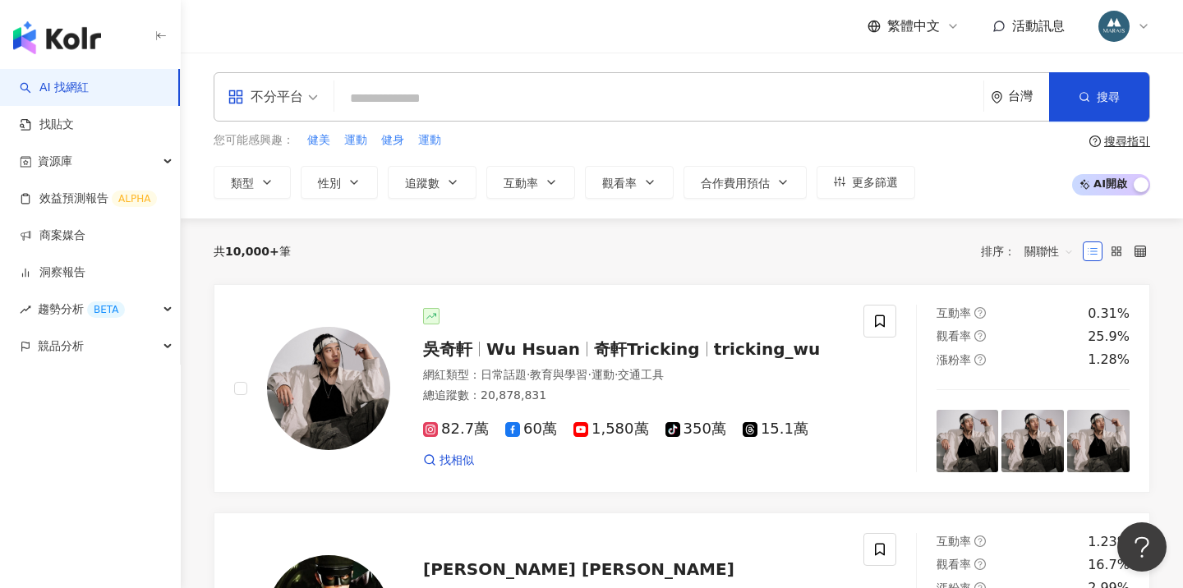
paste input "**********"
type input "**********"
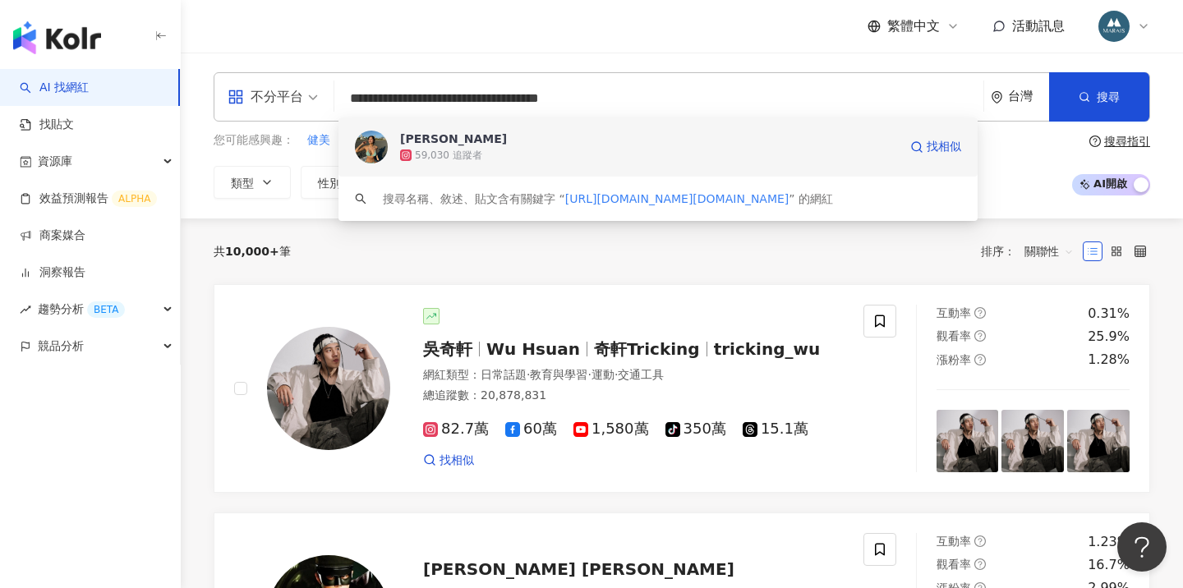
click at [481, 148] on div "59,030 追蹤者" at bounding box center [649, 155] width 498 height 16
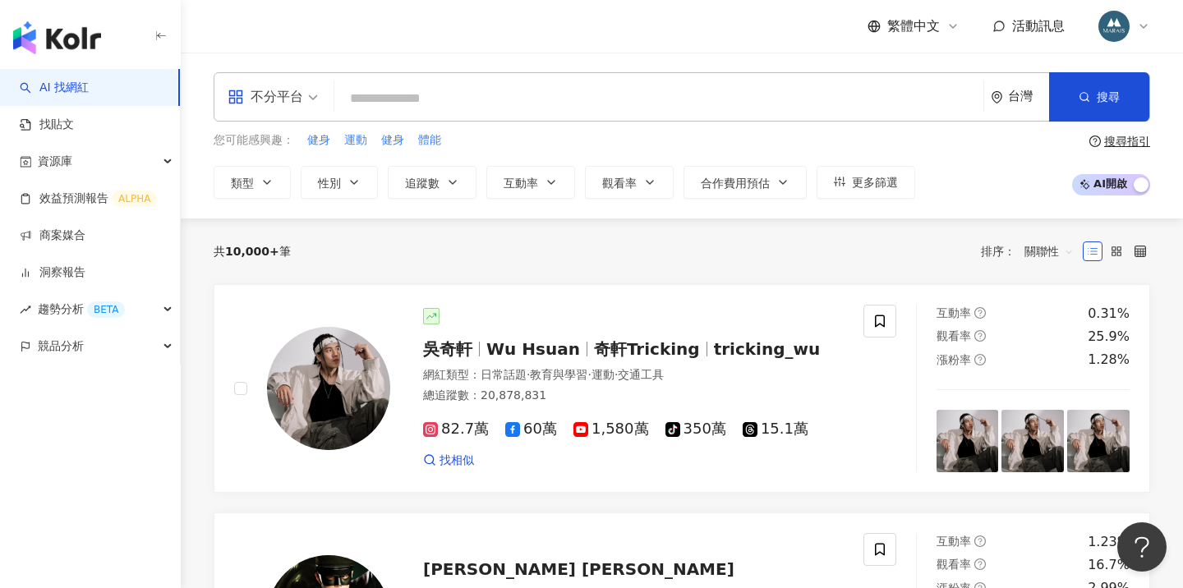
click at [438, 104] on input "search" at bounding box center [659, 98] width 636 height 31
click at [74, 128] on link "找貼文" at bounding box center [47, 125] width 54 height 16
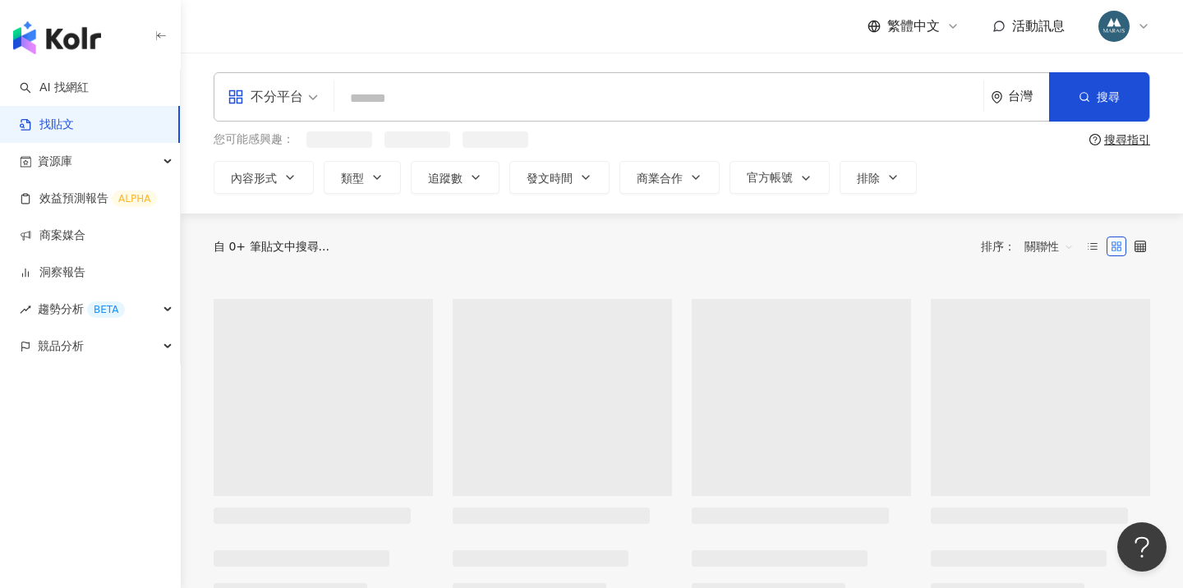
click at [500, 110] on input "search" at bounding box center [659, 98] width 636 height 35
type input "*"
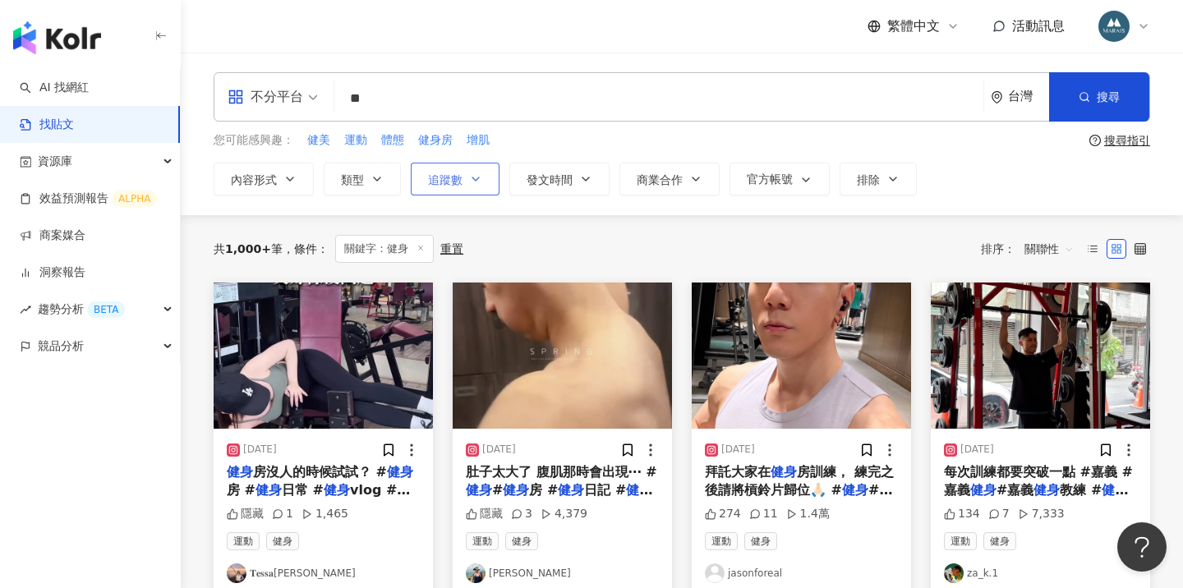
type input "**"
click at [482, 176] on button "追蹤數" at bounding box center [455, 179] width 89 height 33
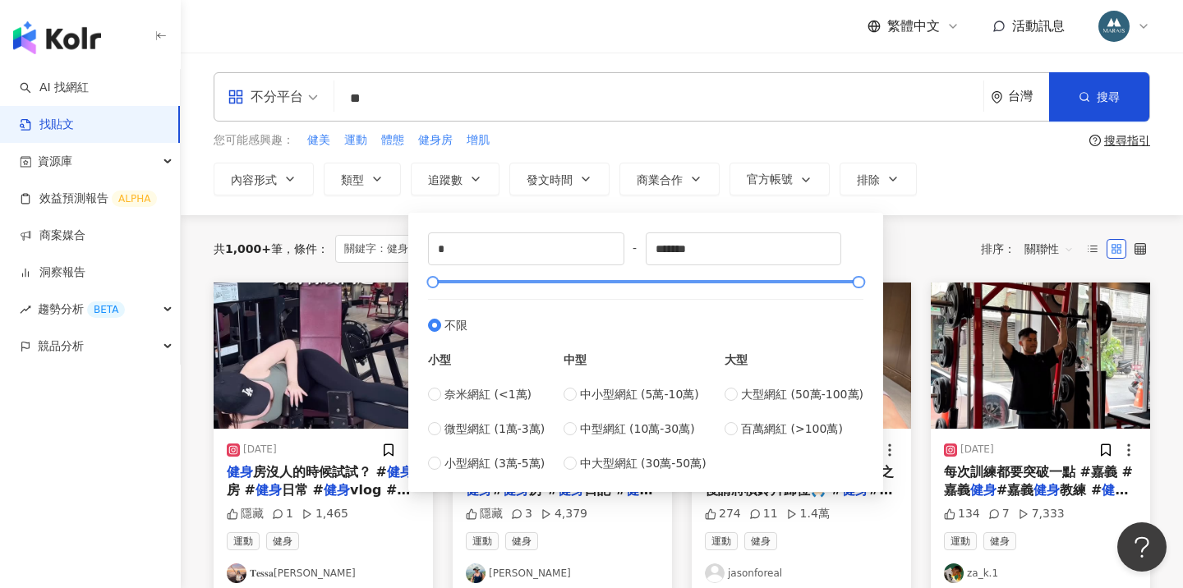
type input "*****"
click at [450, 284] on div at bounding box center [646, 282] width 427 height 10
click at [933, 238] on div "共 1,000+ 筆 條件 ： 關鍵字：健身 重置 排序： 關聯性" at bounding box center [682, 249] width 937 height 28
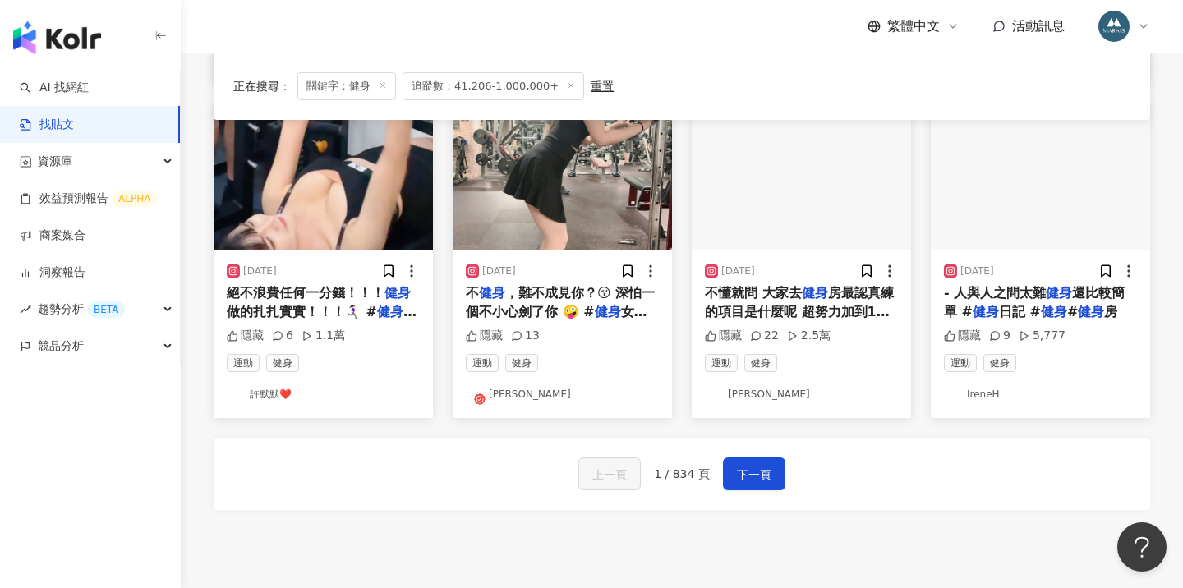
scroll to position [845, 0]
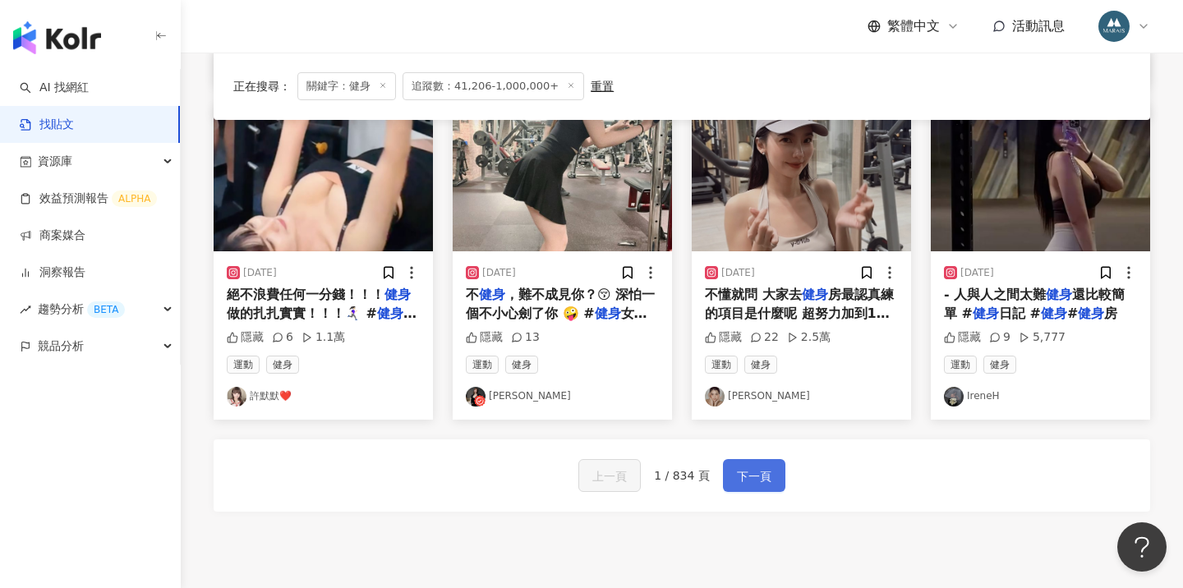
click at [754, 467] on span "下一頁" at bounding box center [754, 477] width 35 height 20
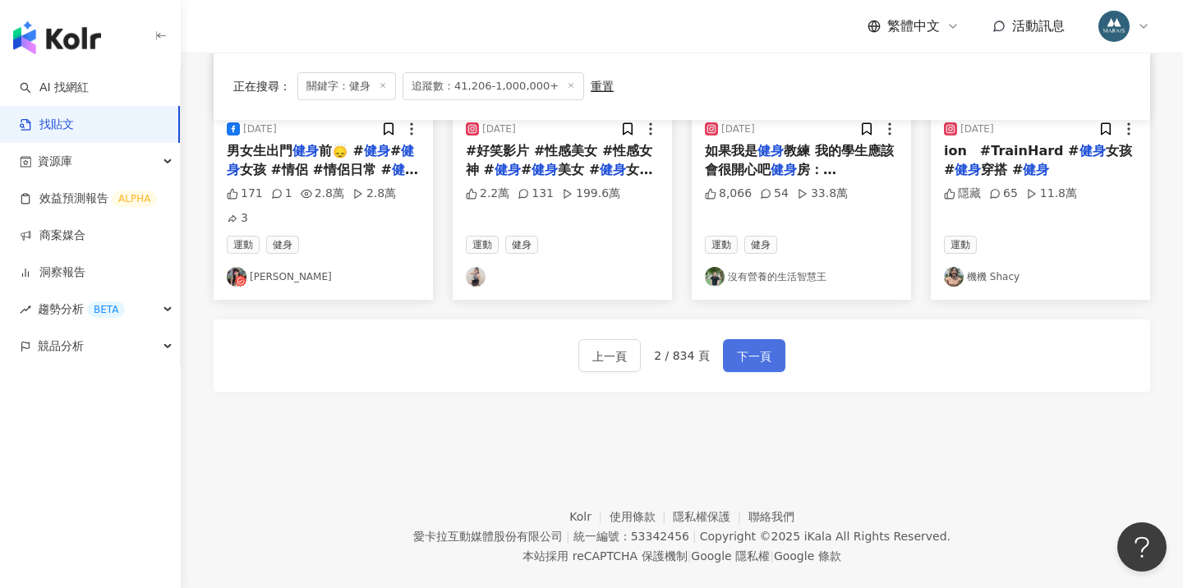
scroll to position [988, 0]
click at [733, 340] on button "下一頁" at bounding box center [754, 356] width 62 height 33
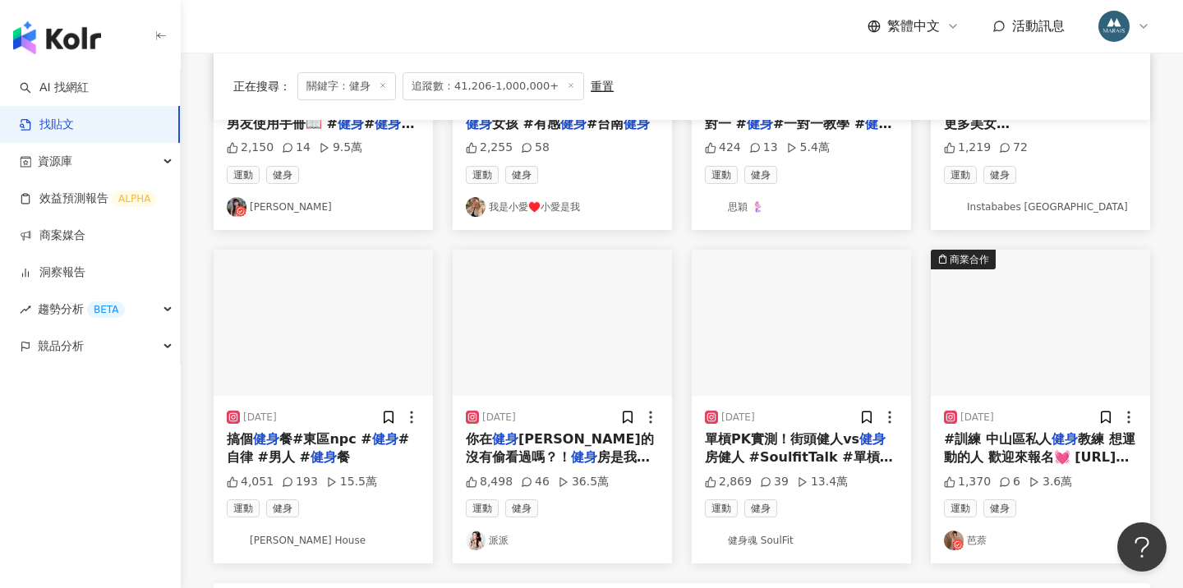
scroll to position [894, 0]
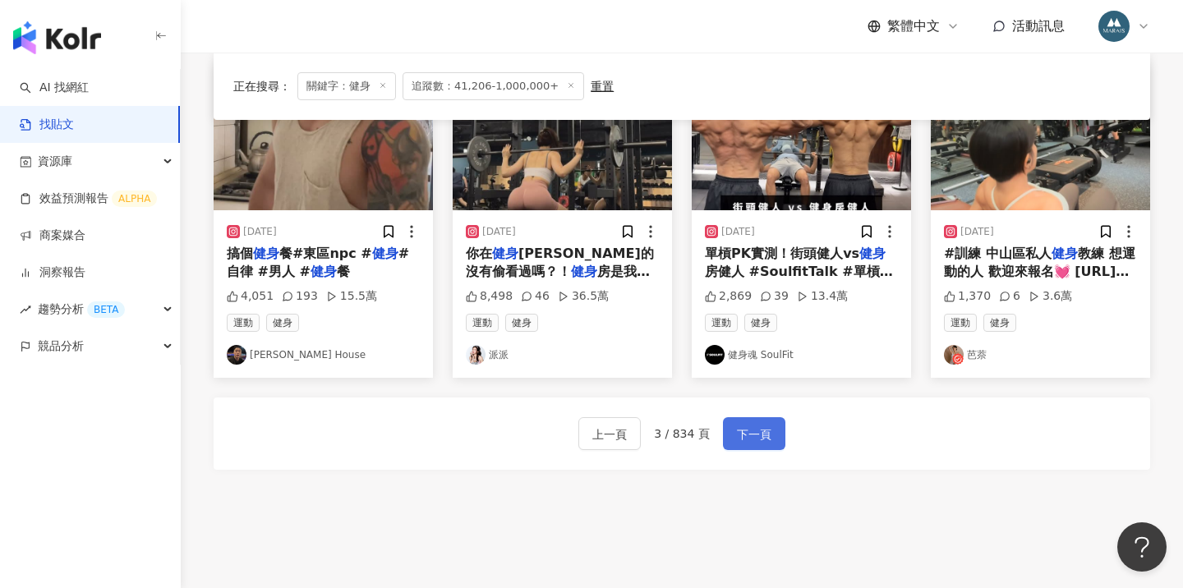
click at [741, 425] on span "下一頁" at bounding box center [754, 435] width 35 height 20
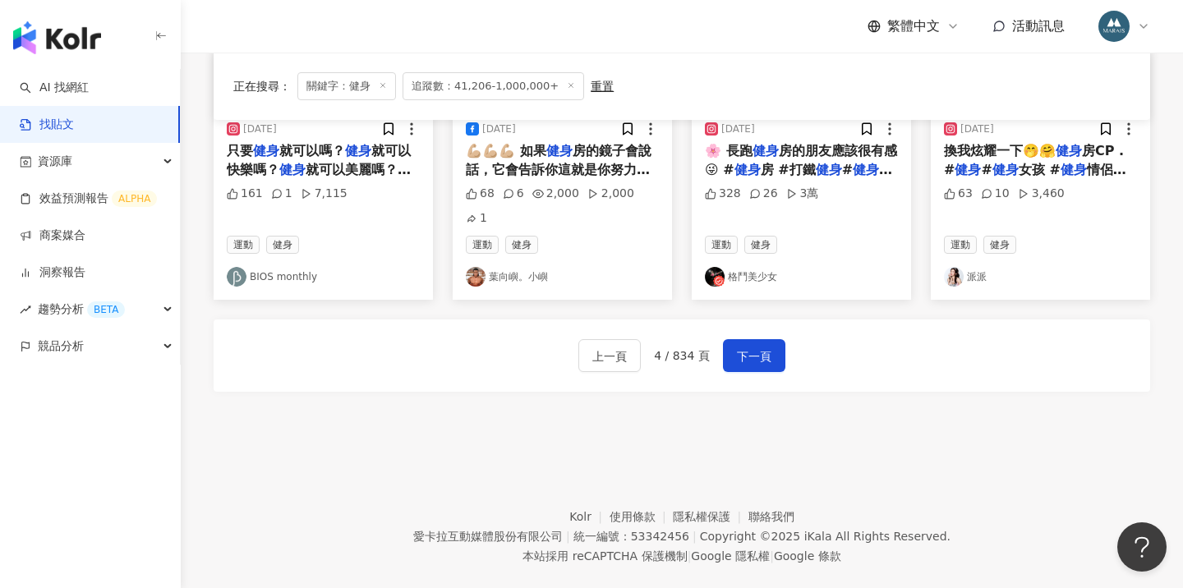
scroll to position [988, 0]
click at [749, 348] on span "下一頁" at bounding box center [754, 358] width 35 height 20
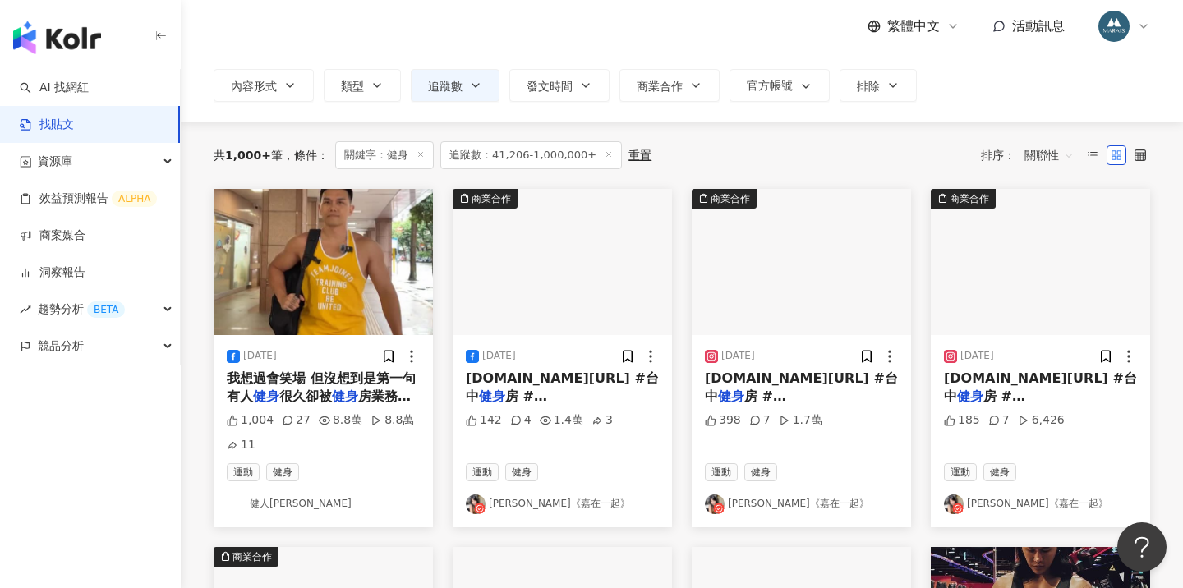
scroll to position [0, 0]
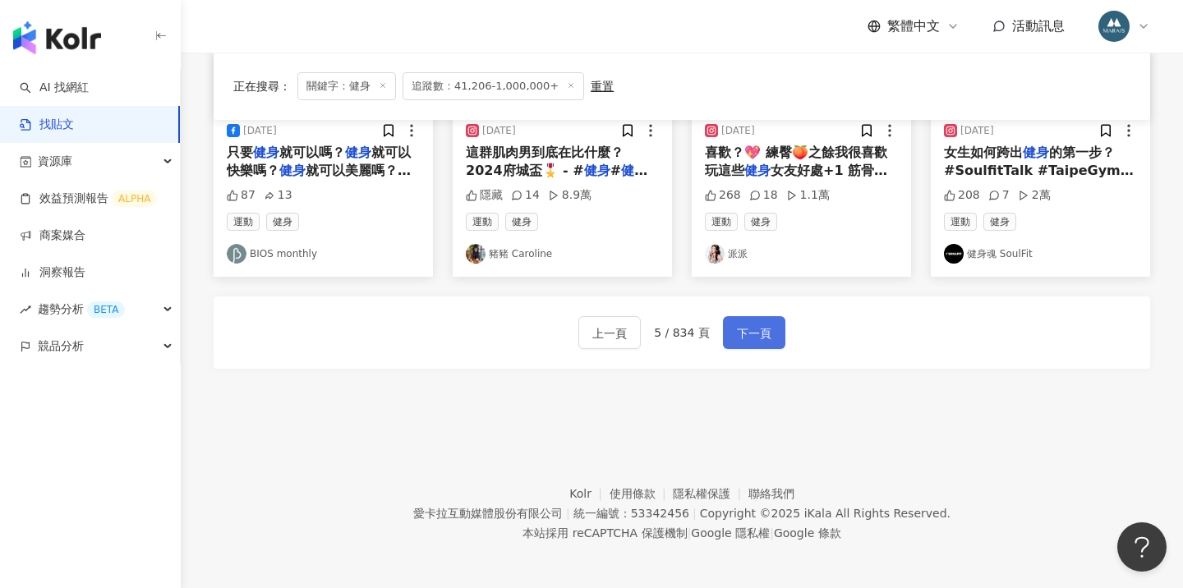
click at [754, 324] on span "下一頁" at bounding box center [754, 334] width 35 height 20
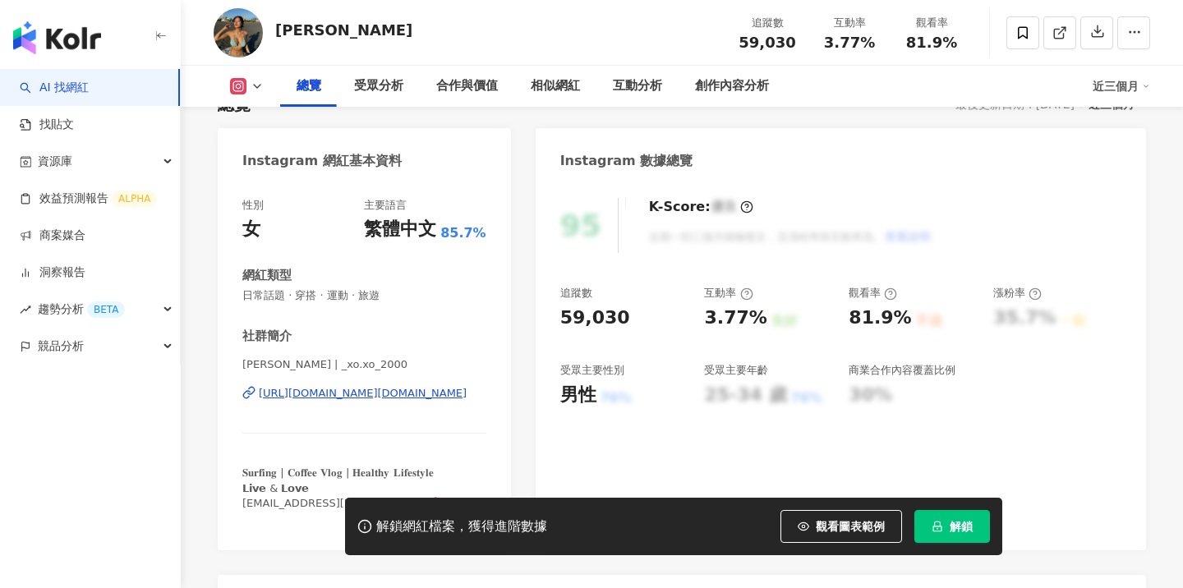
click at [943, 526] on icon "lock" at bounding box center [938, 527] width 12 height 12
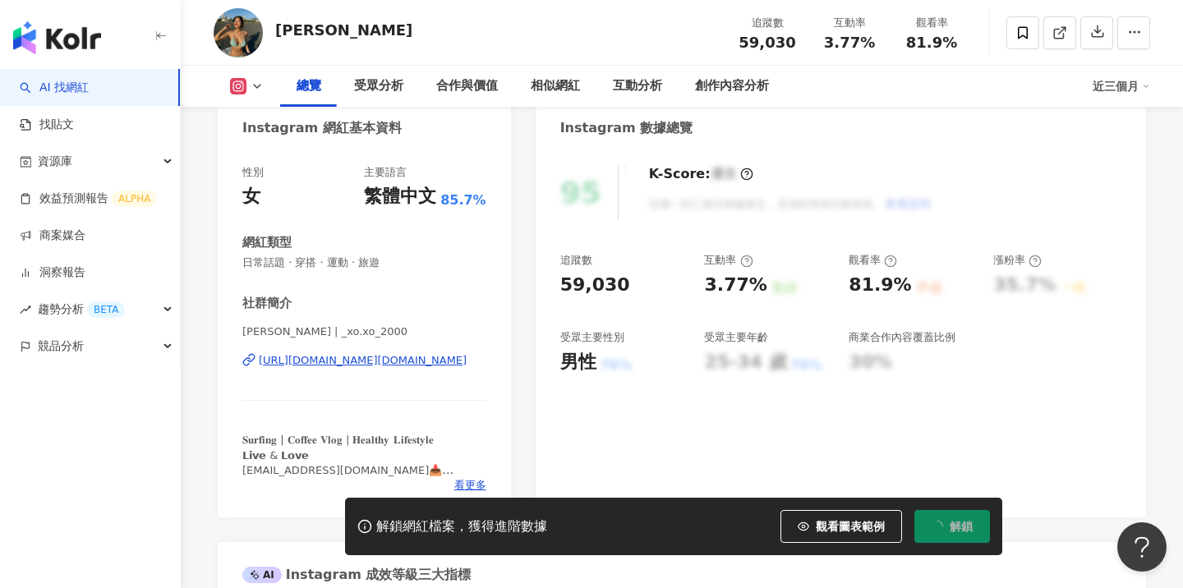
scroll to position [159, 0]
